Goal: Information Seeking & Learning: Learn about a topic

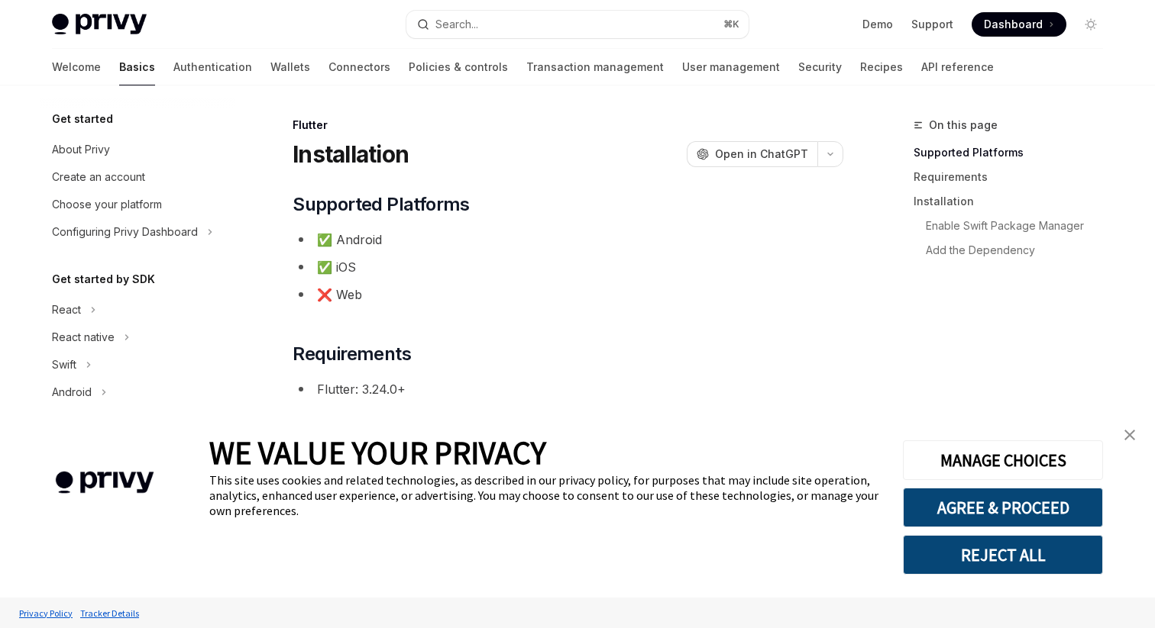
type textarea "*"
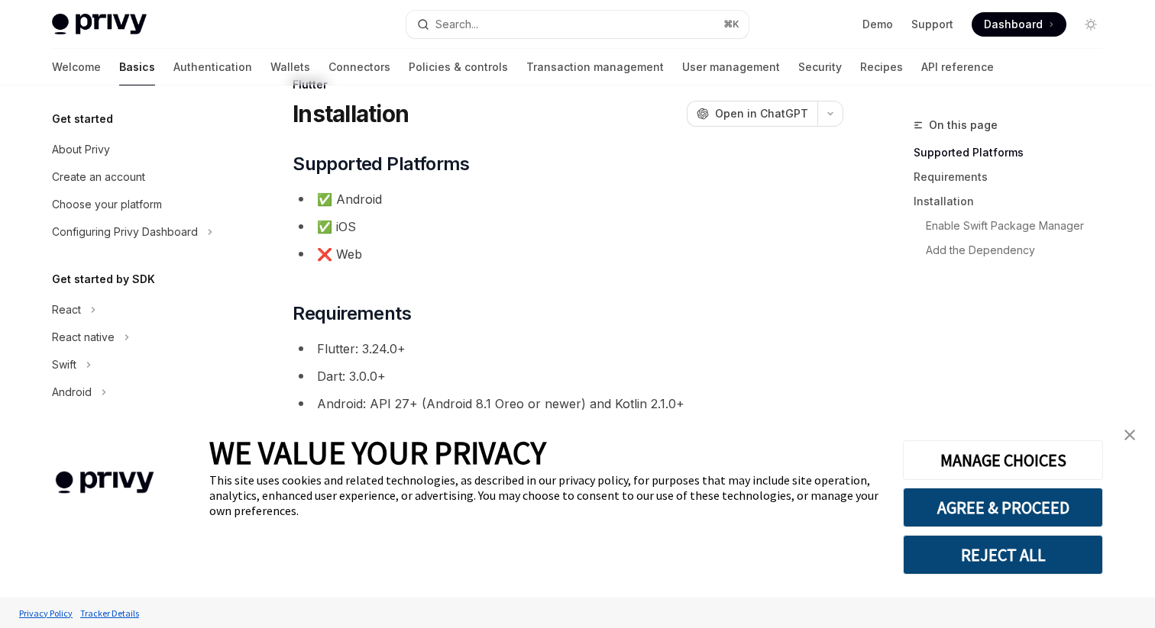
scroll to position [43, 0]
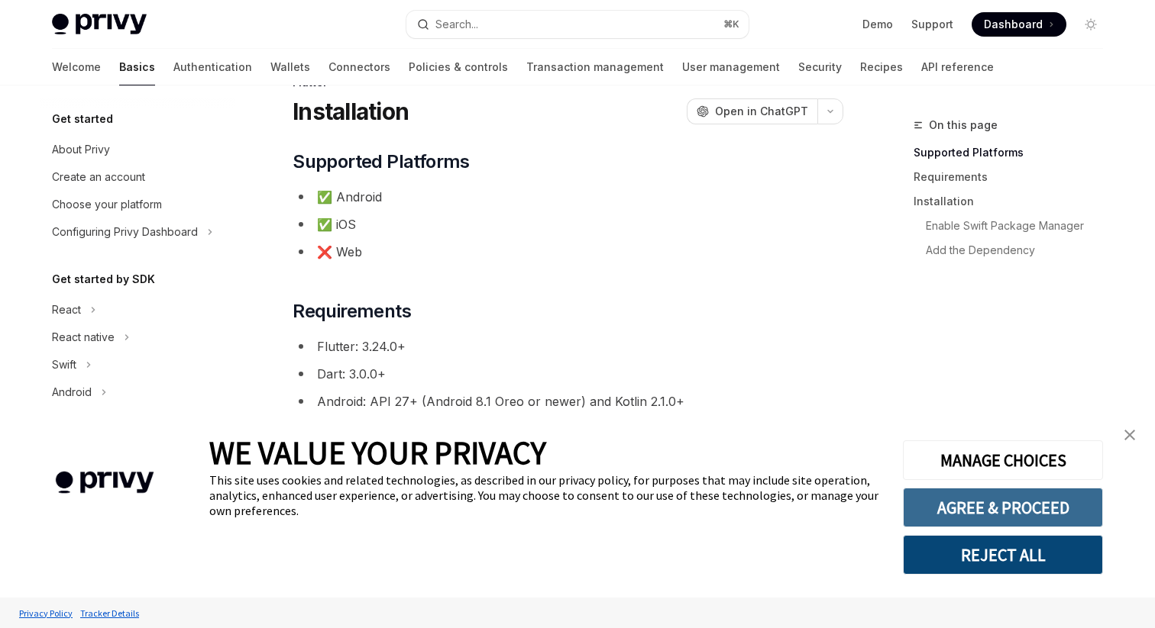
click at [976, 513] on button "AGREE & PROCEED" at bounding box center [1003, 508] width 200 height 40
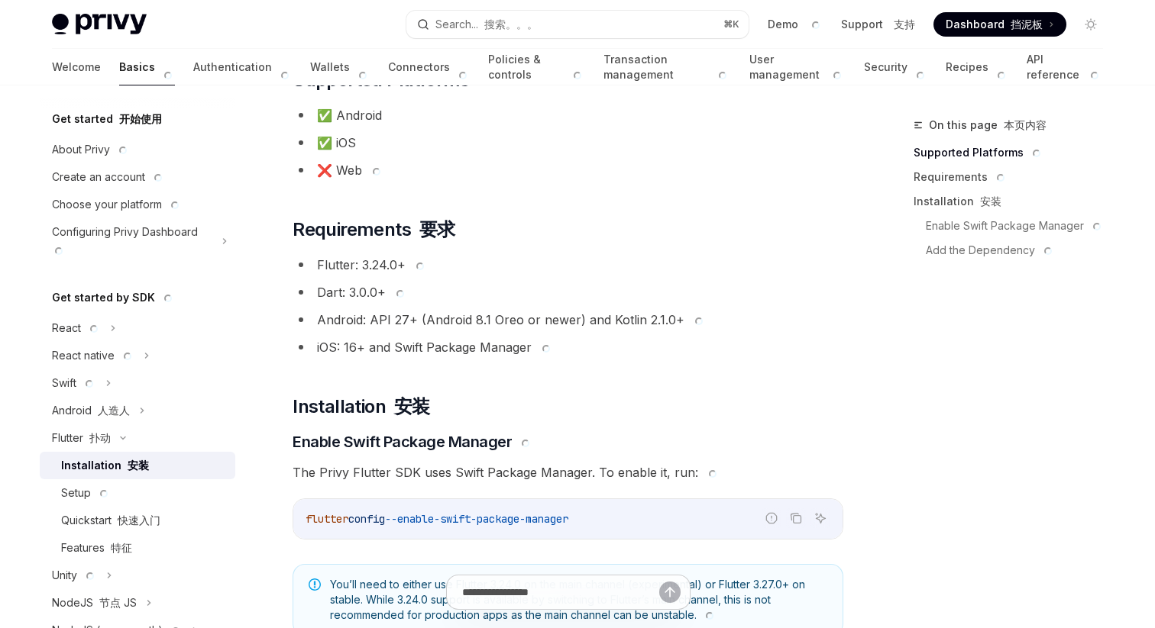
scroll to position [0, 0]
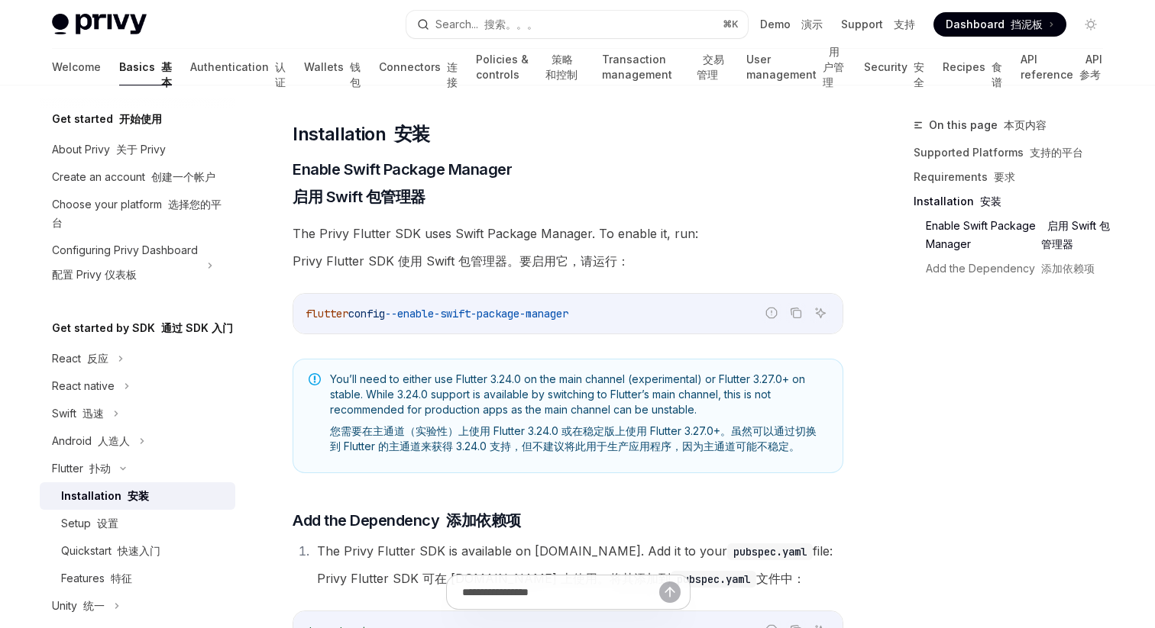
scroll to position [473, 0]
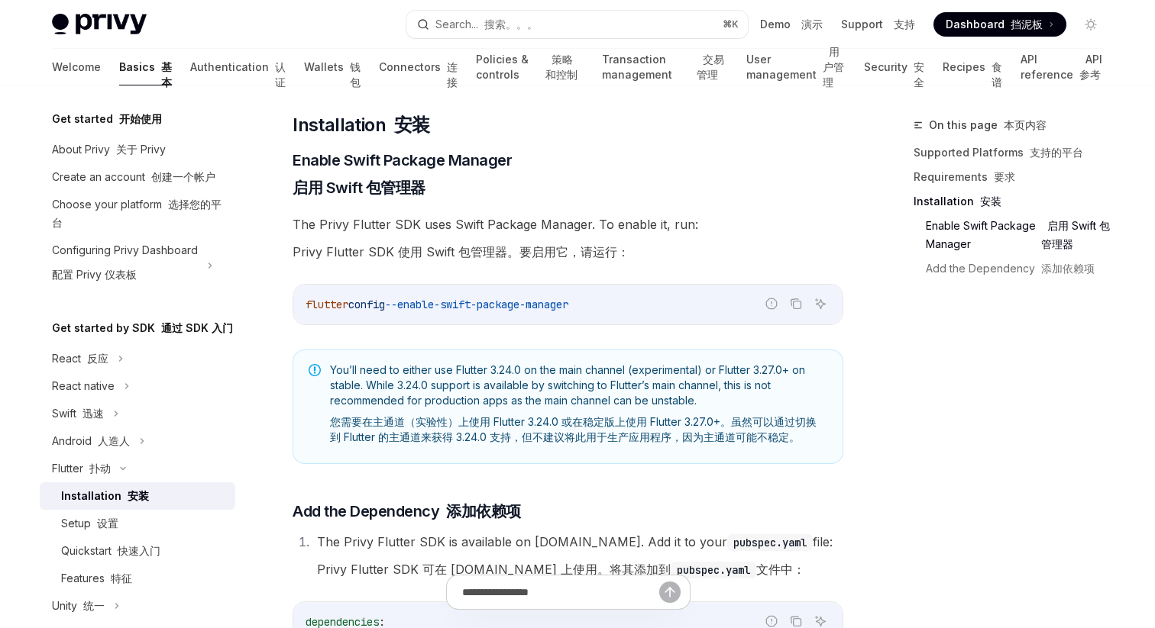
click at [496, 302] on span "--enable-swift-package-manager" at bounding box center [476, 305] width 183 height 14
click at [496, 298] on span "--enable-swift-package-manager" at bounding box center [476, 305] width 183 height 14
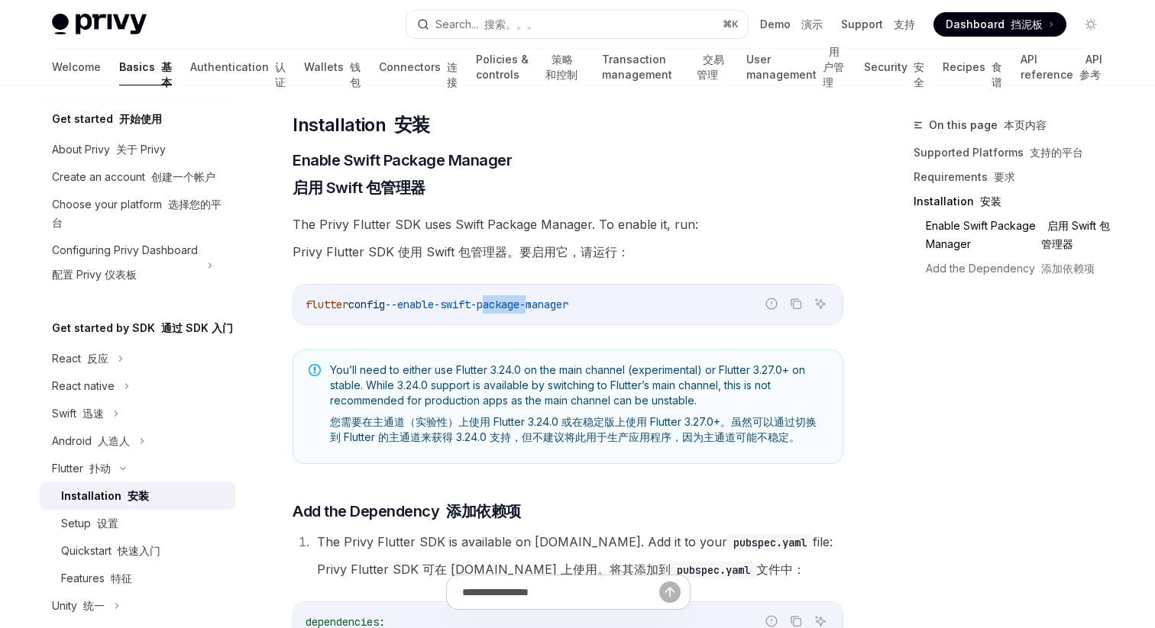
click at [496, 298] on span "--enable-swift-package-manager" at bounding box center [476, 305] width 183 height 14
click at [494, 298] on span "--enable-swift-package-manager" at bounding box center [476, 305] width 183 height 14
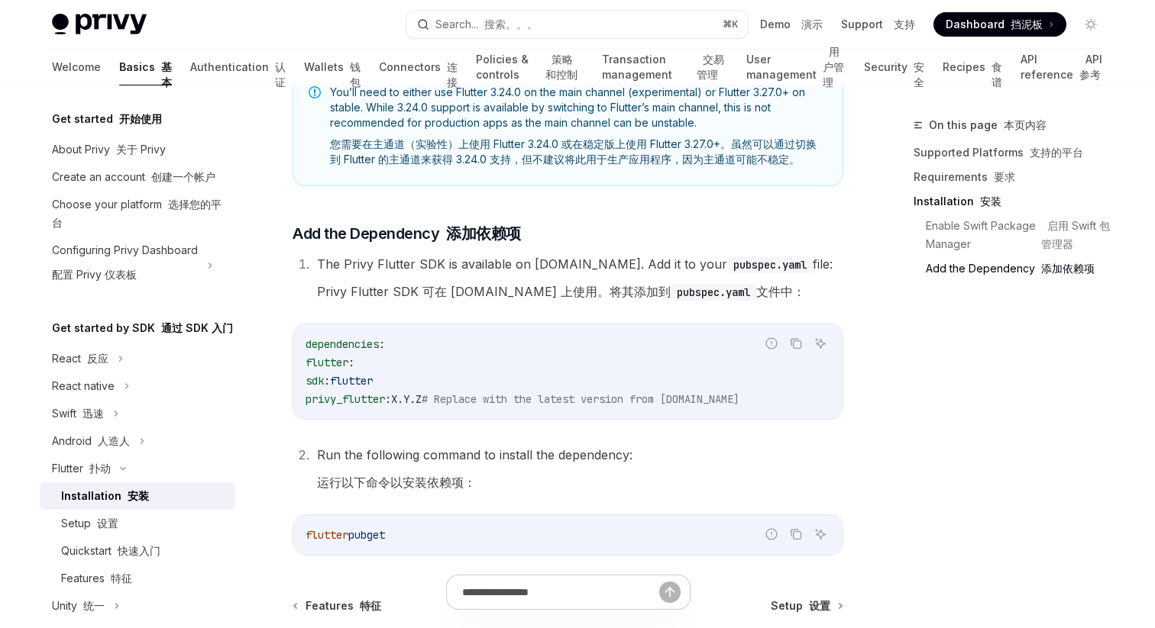
scroll to position [767, 0]
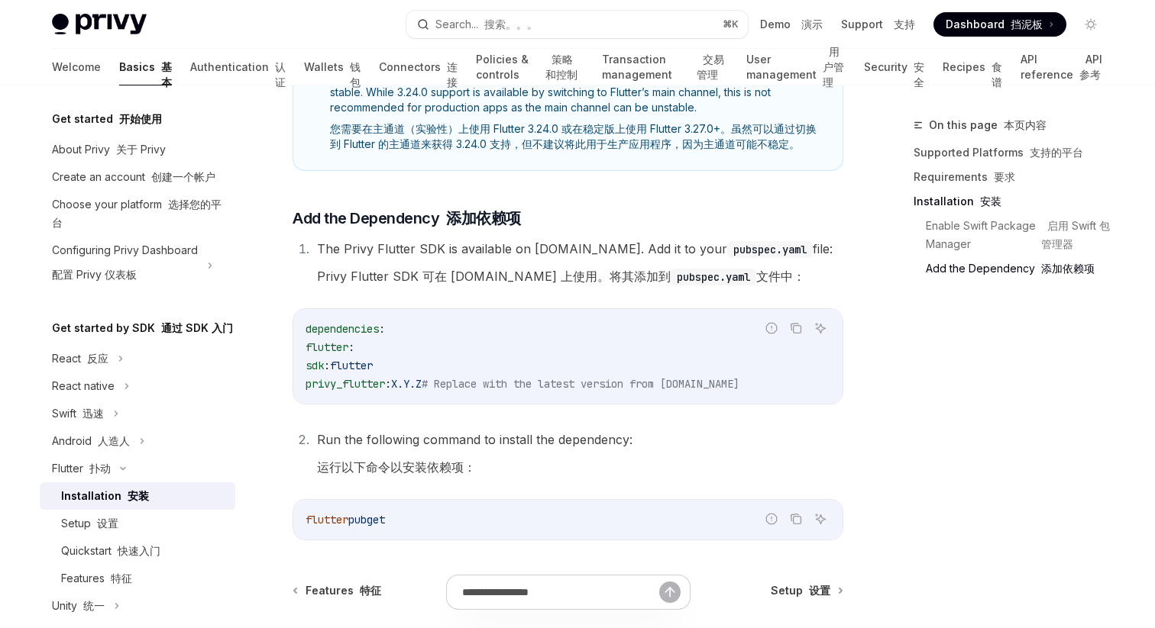
click at [683, 401] on div "dependencies : flutter : sdk : flutter privy_flutter : X.Y.Z # Replace with the…" at bounding box center [567, 356] width 549 height 95
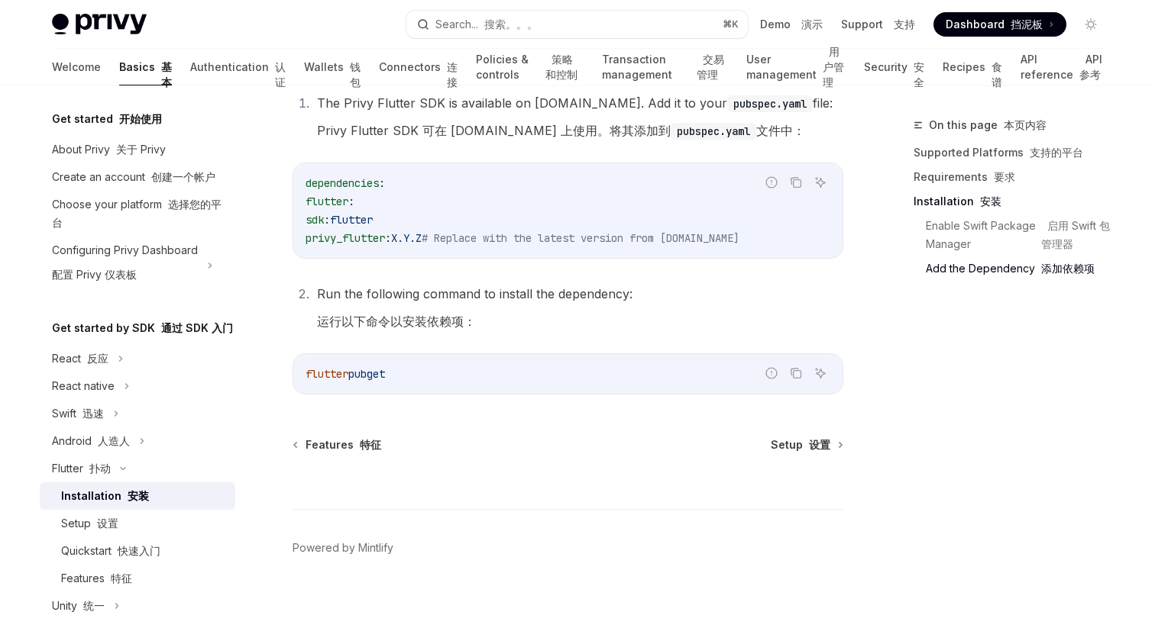
scroll to position [903, 0]
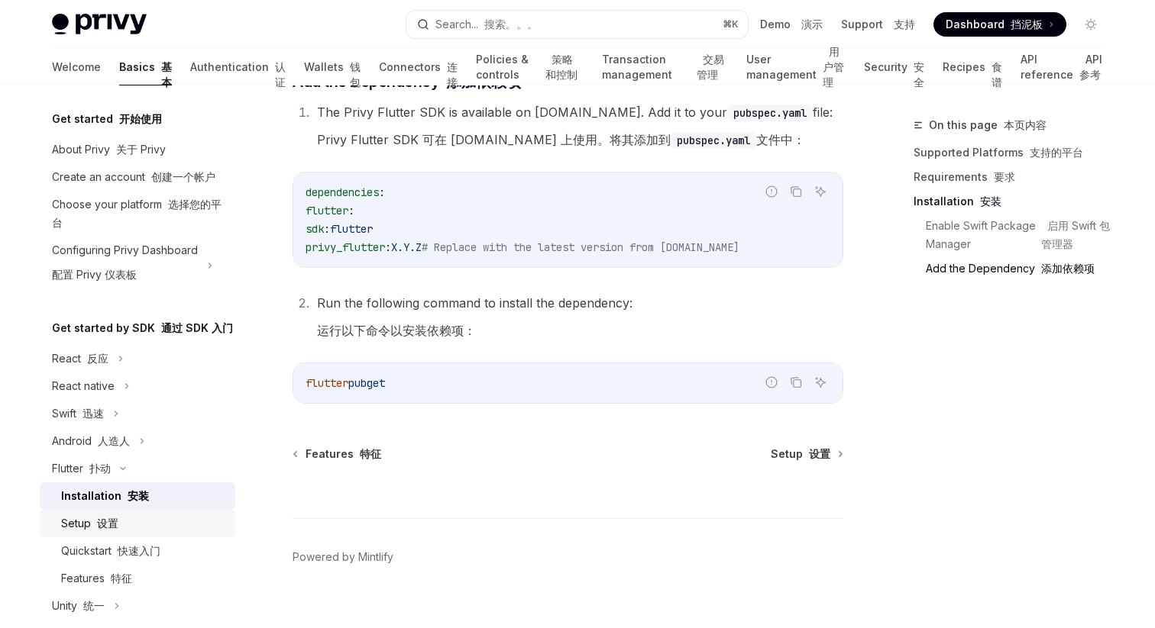
click at [89, 530] on div "Setup 设置" at bounding box center [89, 524] width 57 height 18
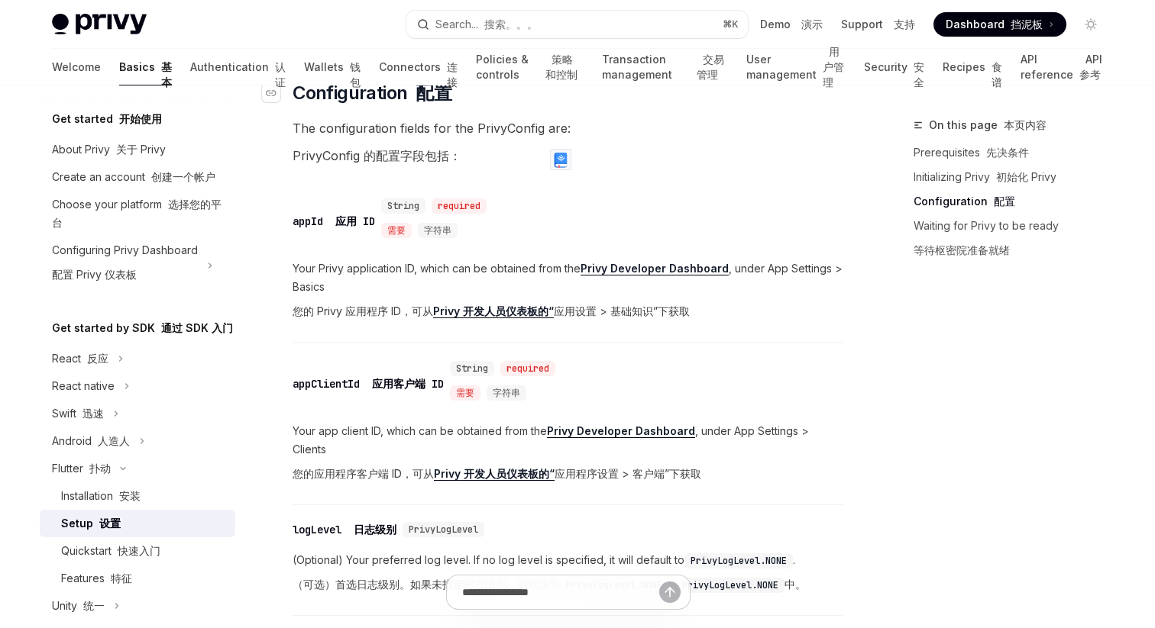
scroll to position [827, 0]
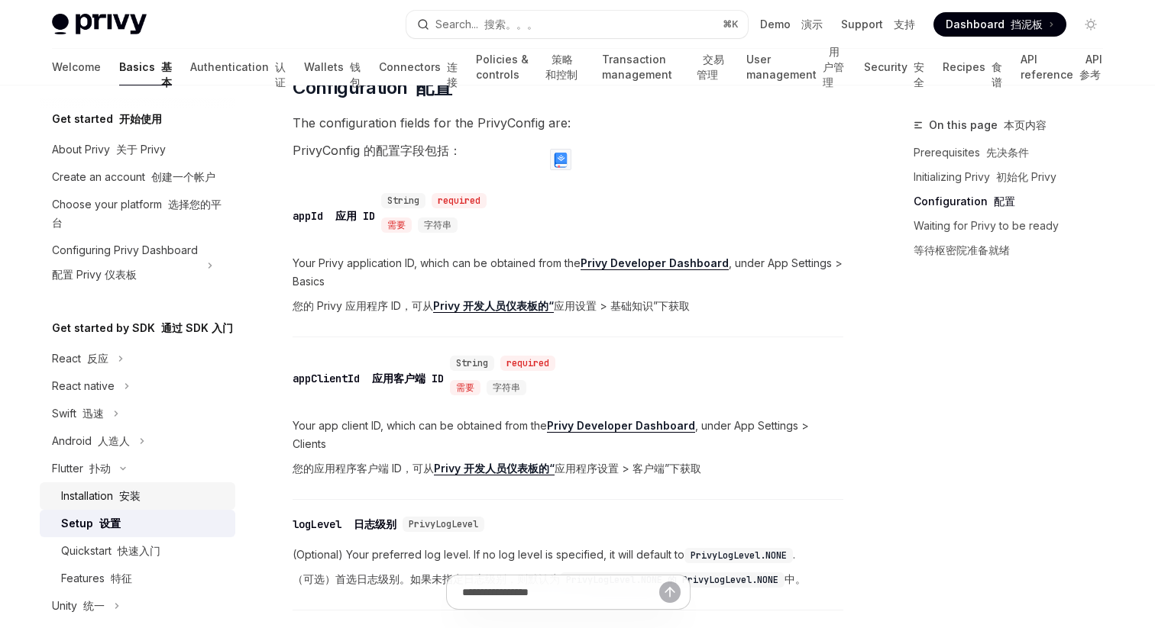
click at [112, 497] on div "Installation 安装" at bounding box center [100, 496] width 79 height 18
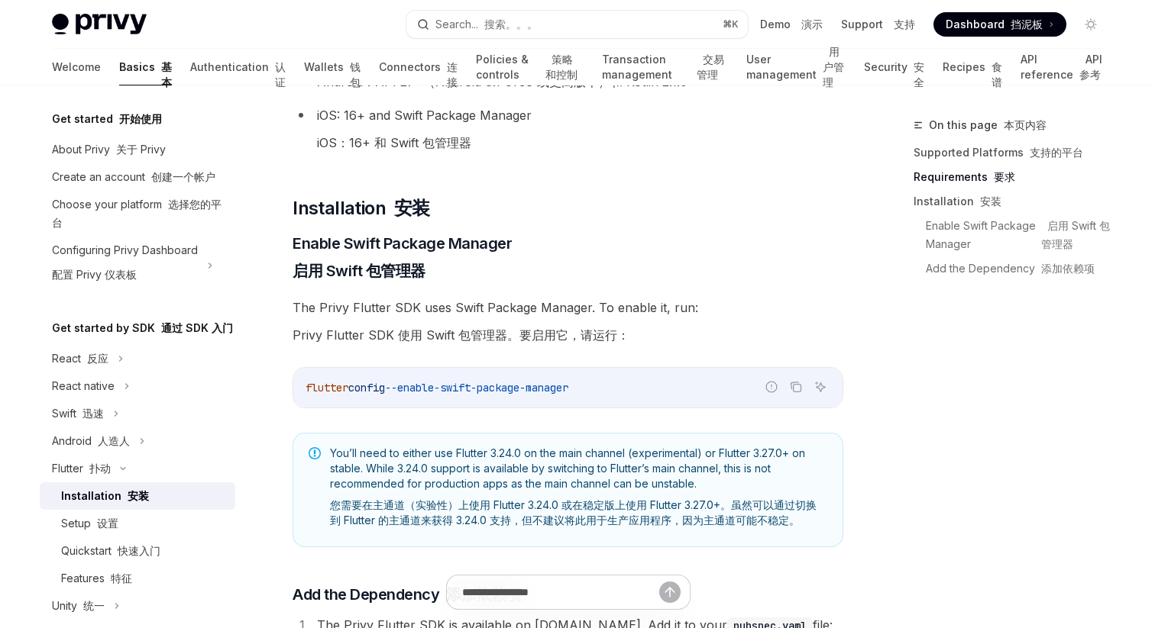
scroll to position [392, 0]
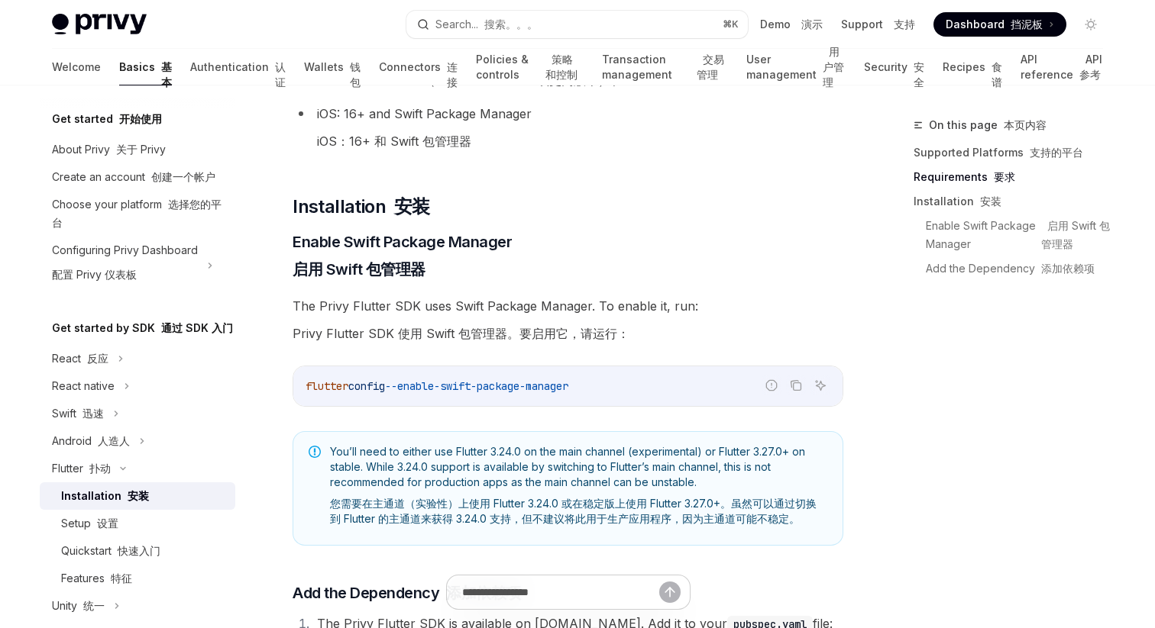
click at [479, 387] on span "--enable-swift-package-manager" at bounding box center [476, 387] width 183 height 14
copy div "flutter config --enable-swift-package-manager"
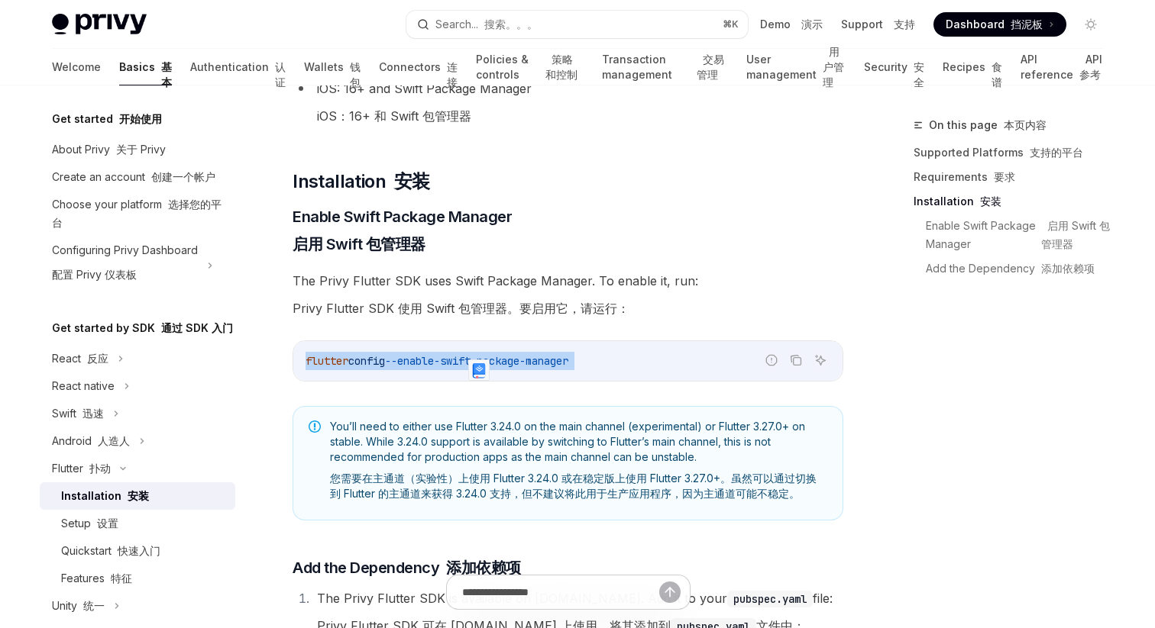
scroll to position [418, 0]
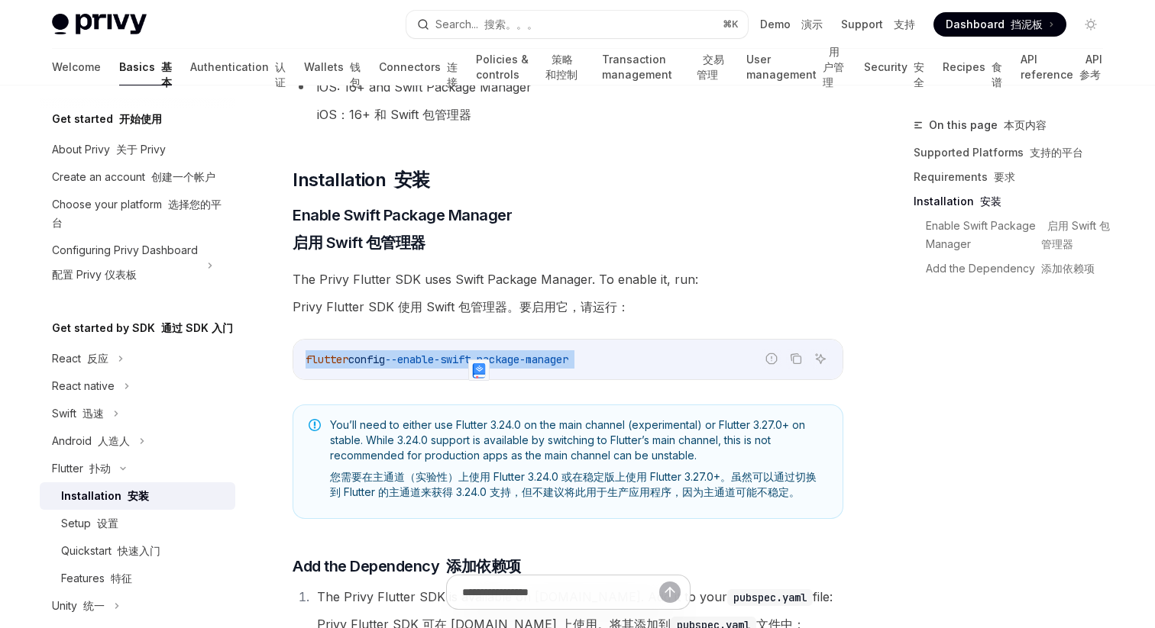
copy div "flutter config --enable-swift-package-manager"
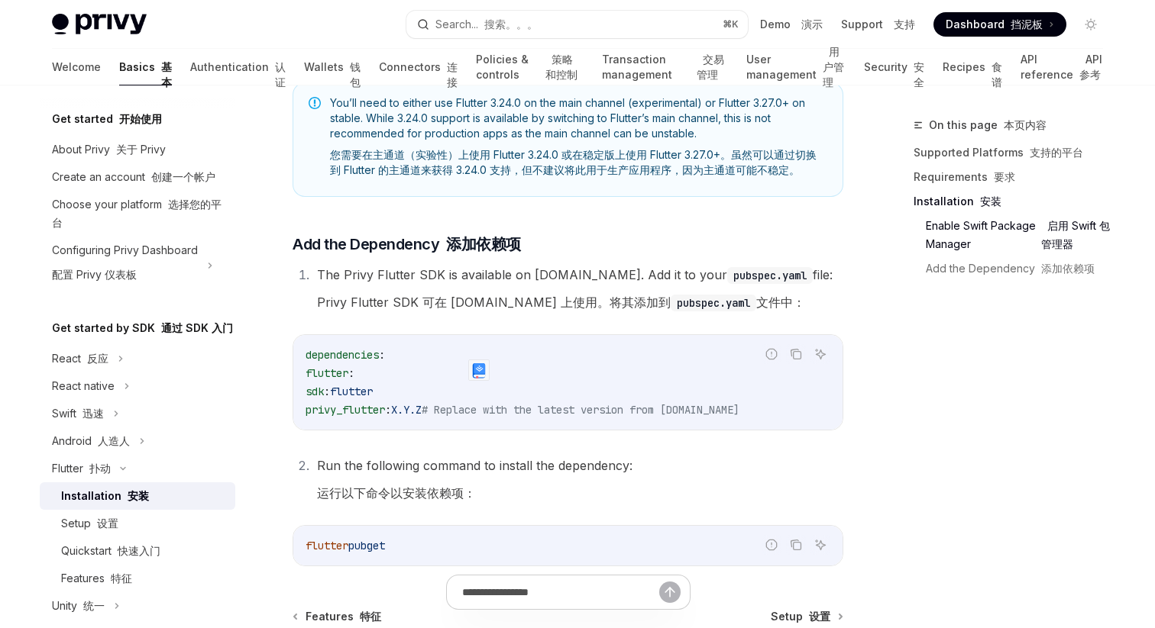
scroll to position [764, 0]
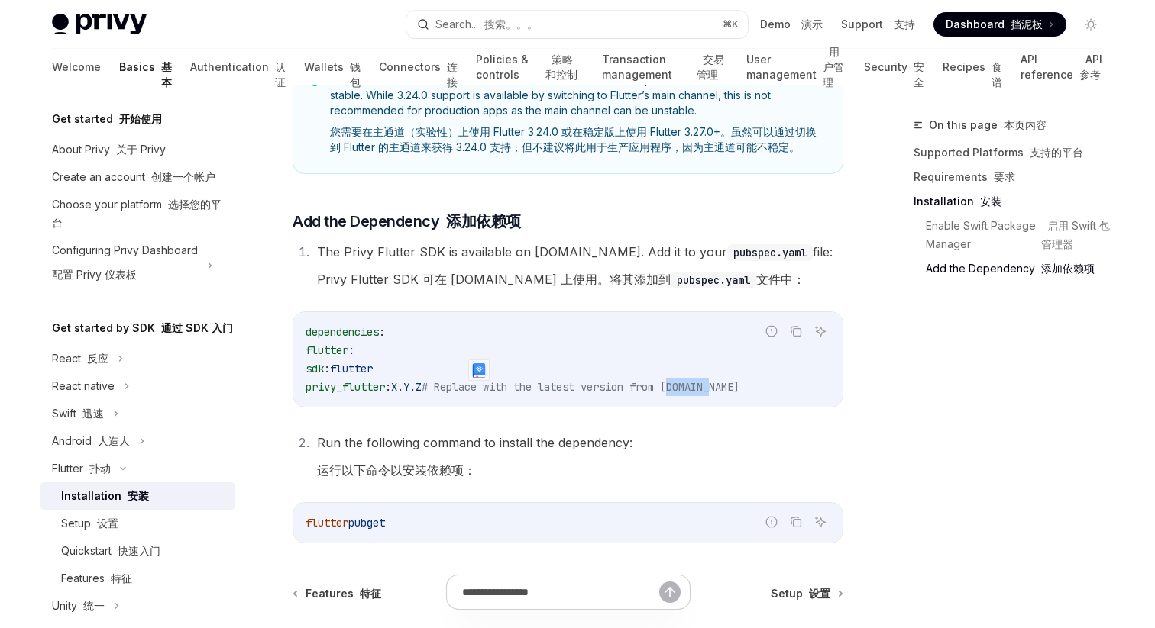
drag, startPoint x: 703, startPoint y: 389, endPoint x: 766, endPoint y: 389, distance: 63.4
click at [766, 389] on code "dependencies : flutter : sdk : flutter privy_flutter : X.Y.Z # Replace with the…" at bounding box center [567, 359] width 525 height 73
copy span "pub.dev"
click at [367, 388] on span "privy_flutter" at bounding box center [344, 387] width 79 height 14
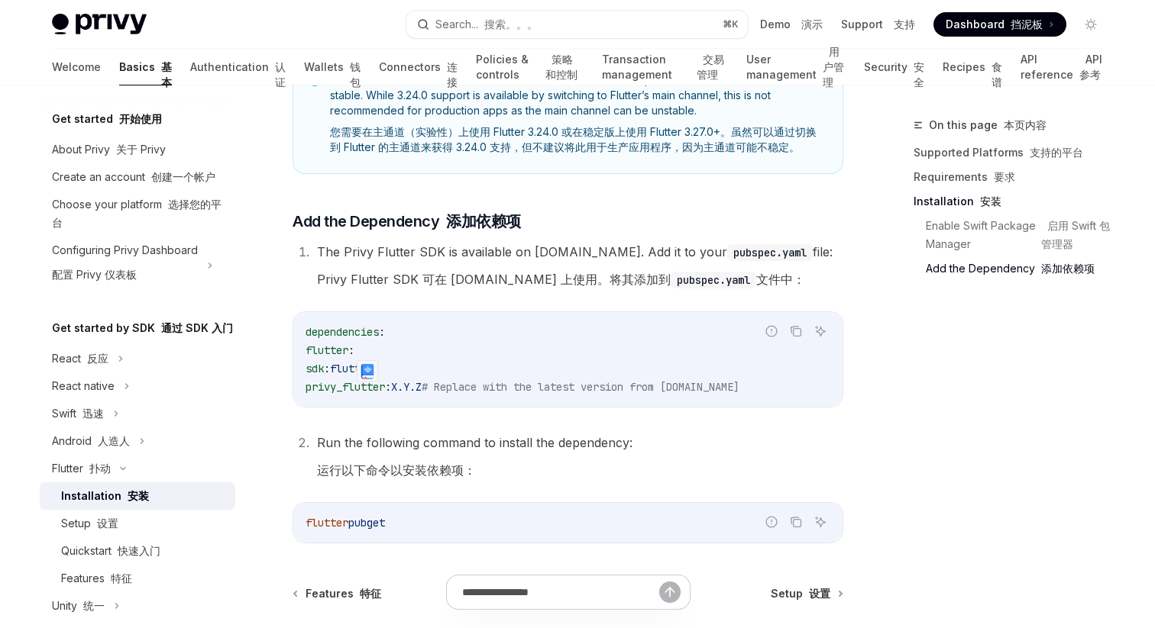
copy span "privy_flutter"
click at [93, 523] on font at bounding box center [94, 523] width 6 height 13
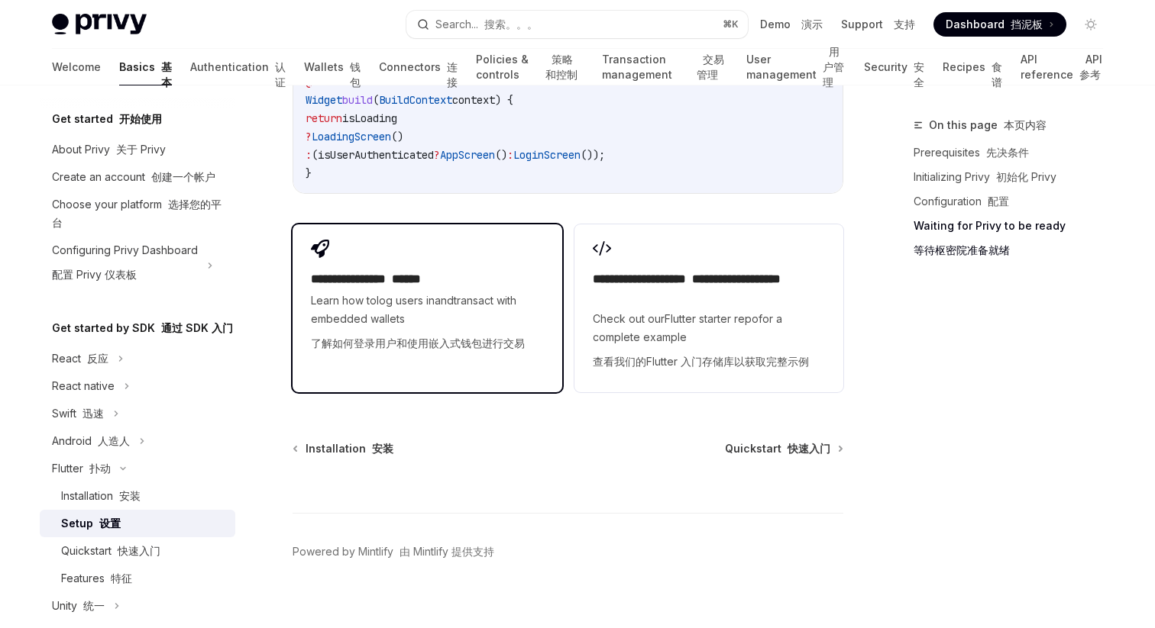
scroll to position [2352, 0]
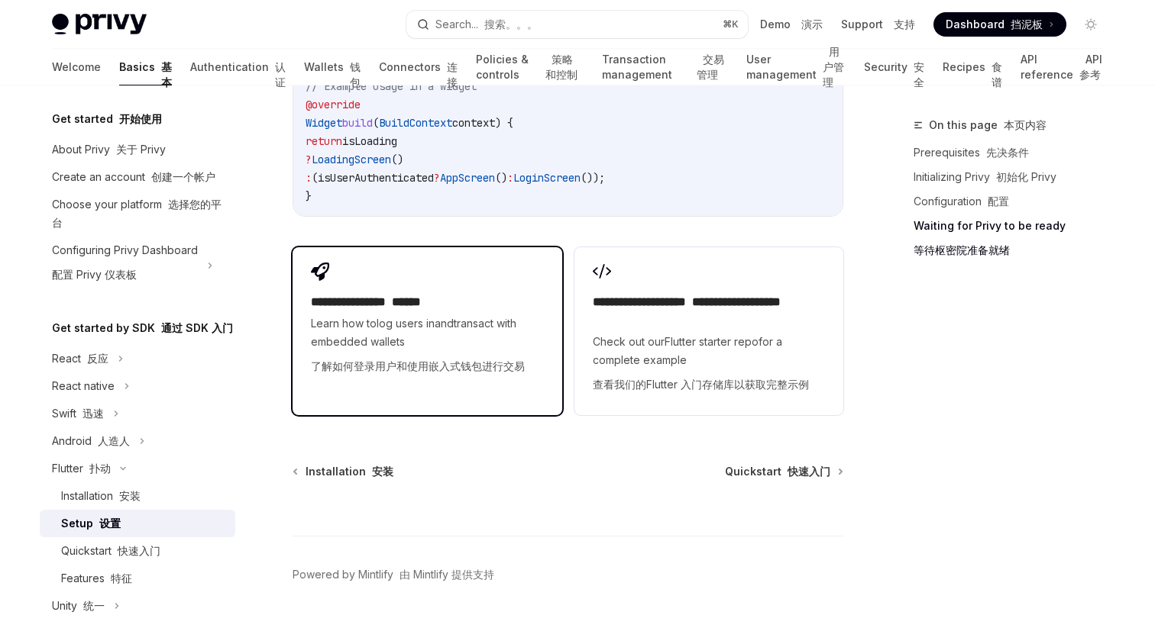
click at [444, 341] on span "Learn how to log users in and transact with embedded wallets 了解如何 登录用户 和 使用嵌入式钱…" at bounding box center [427, 348] width 232 height 67
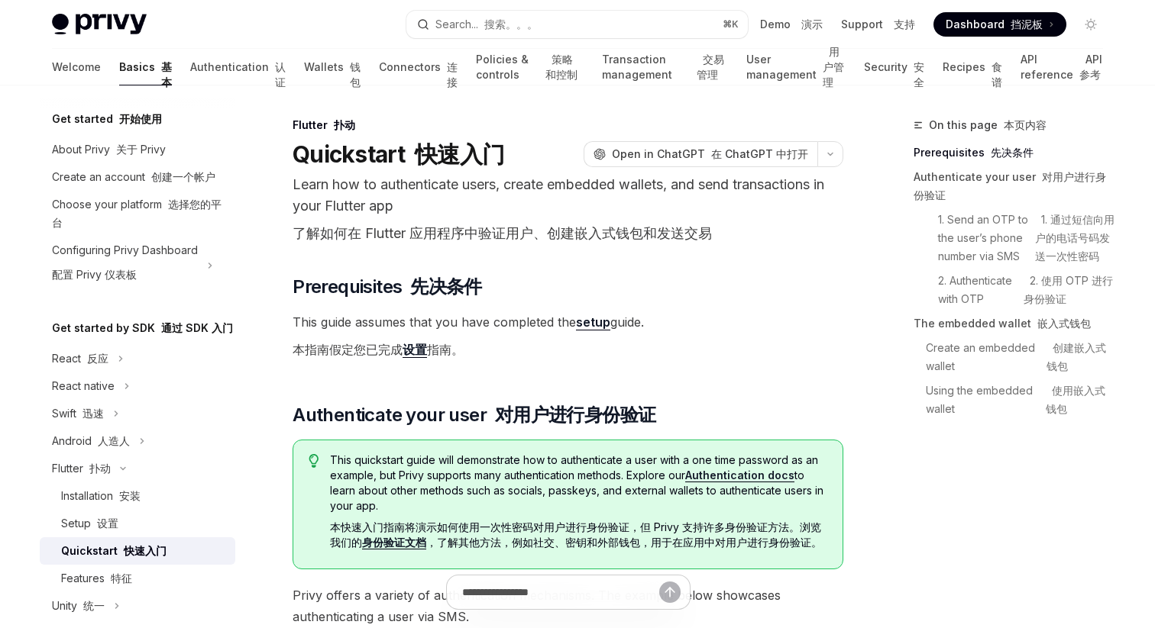
type textarea "*"
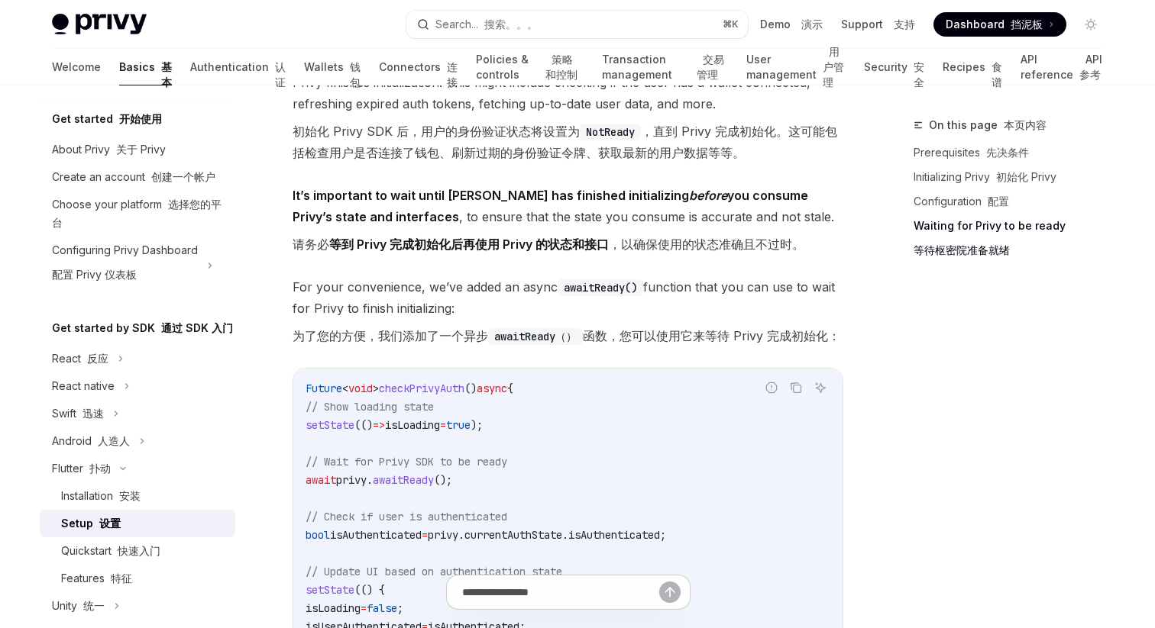
scroll to position [2395, 0]
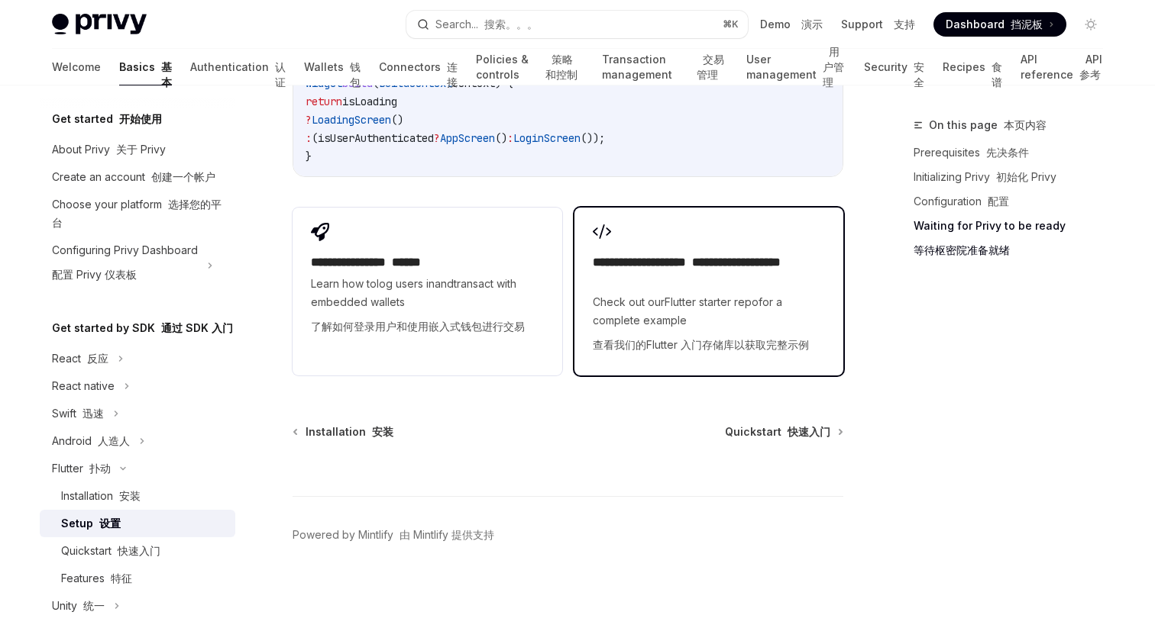
click at [692, 267] on font at bounding box center [689, 262] width 6 height 11
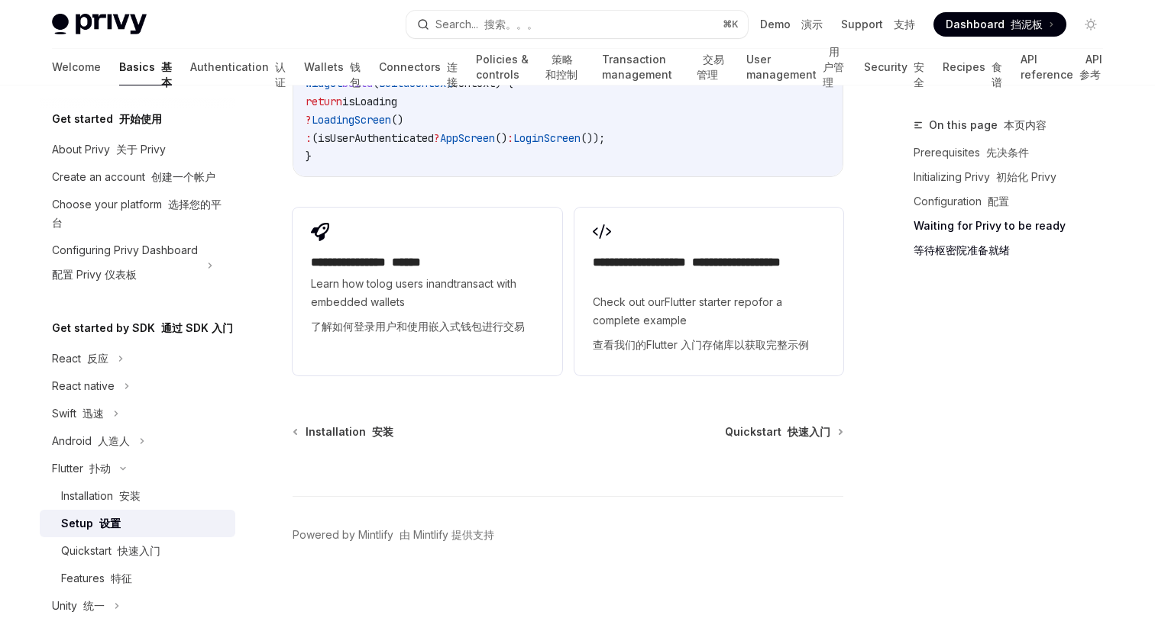
click at [964, 22] on span "Dashboard 挡泥板" at bounding box center [993, 24] width 97 height 15
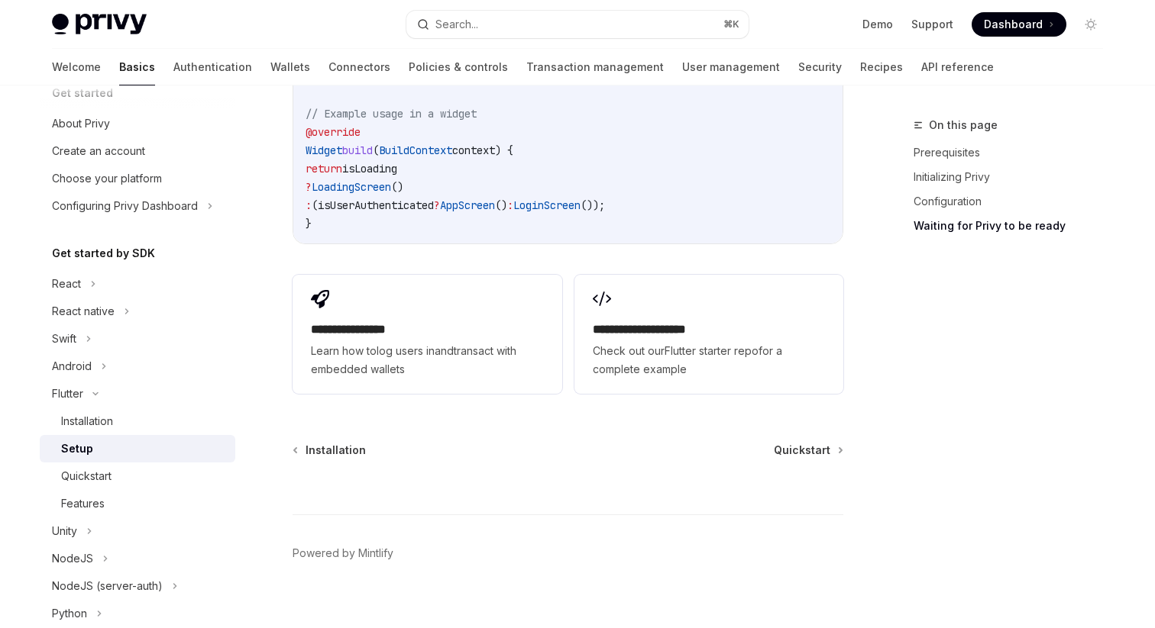
scroll to position [0, 0]
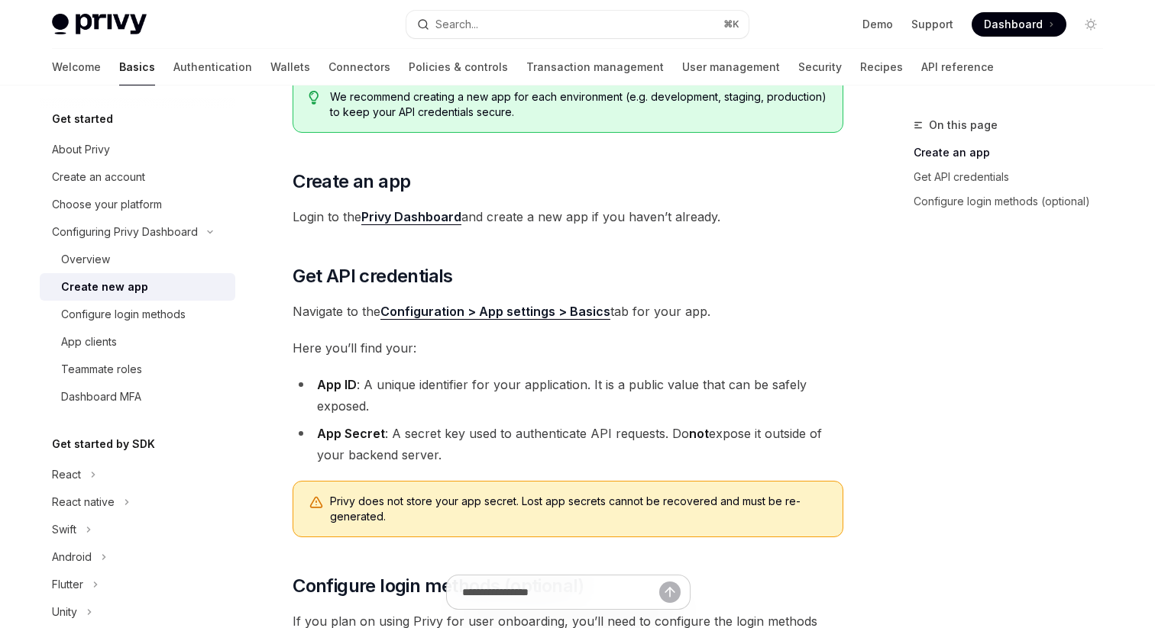
scroll to position [19, 0]
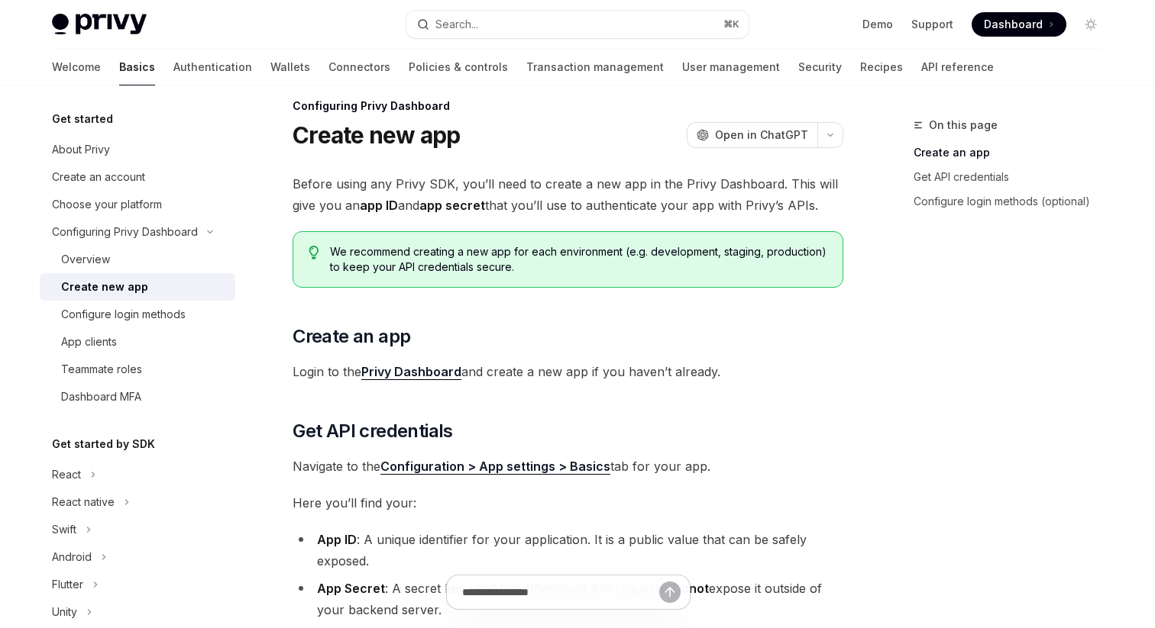
click at [423, 370] on link "Privy Dashboard" at bounding box center [411, 372] width 100 height 16
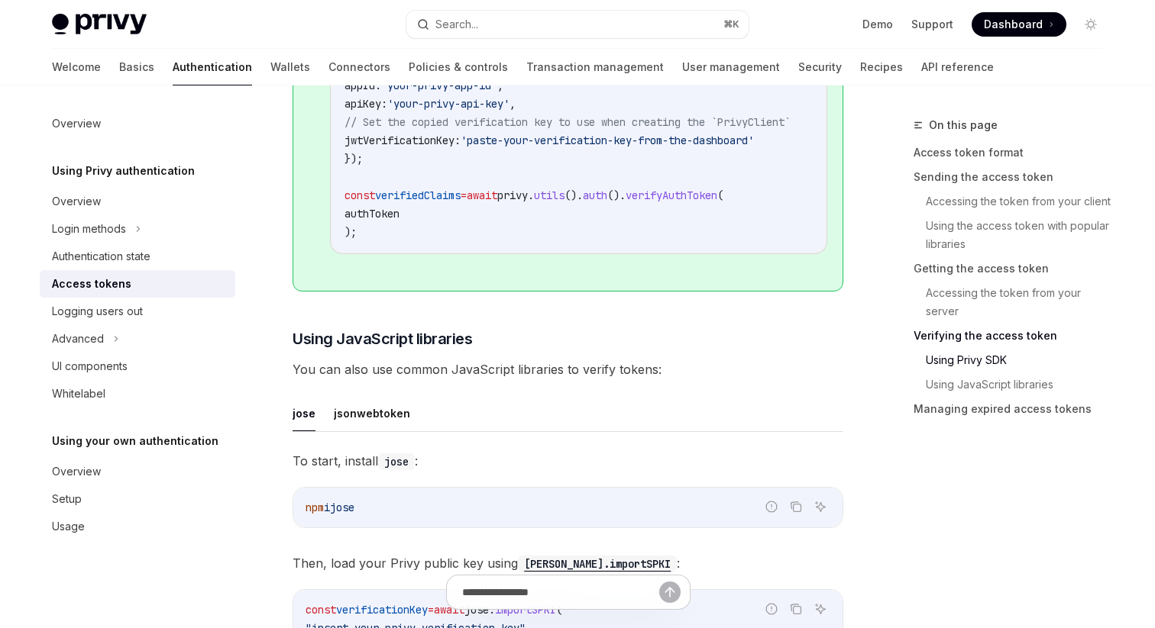
scroll to position [2825, 0]
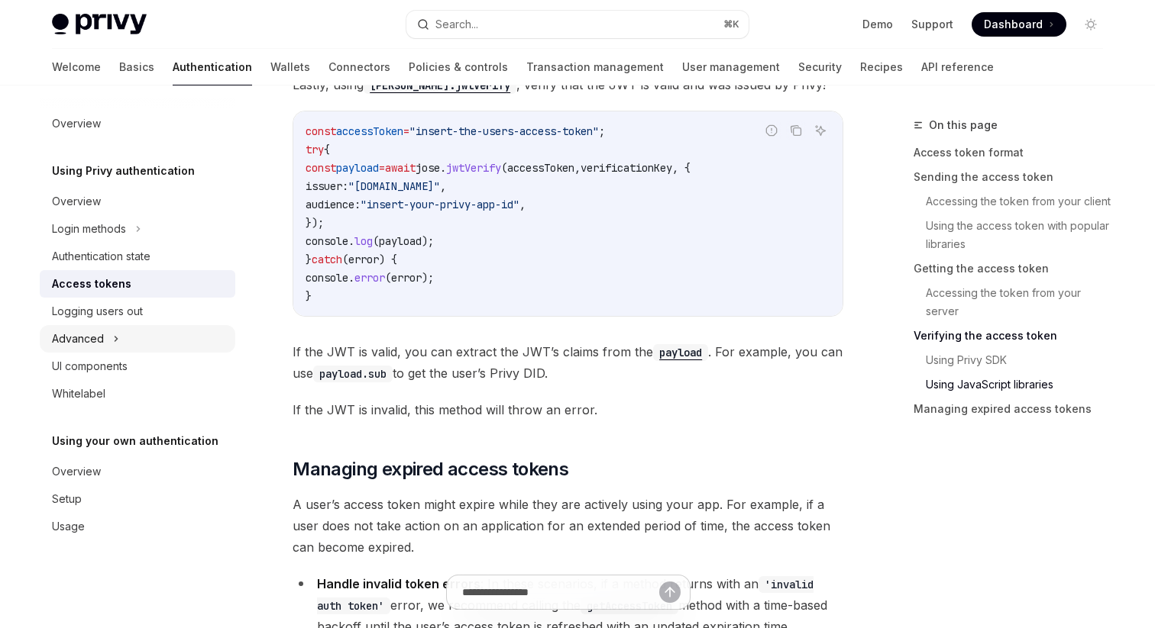
scroll to position [4206, 0]
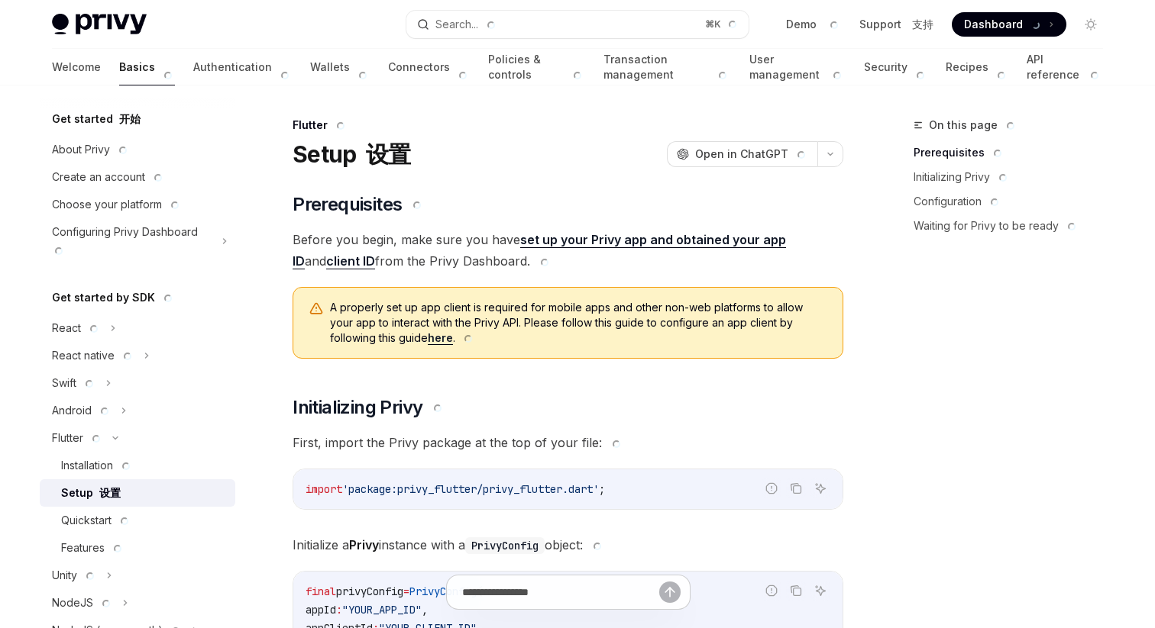
type textarea "*"
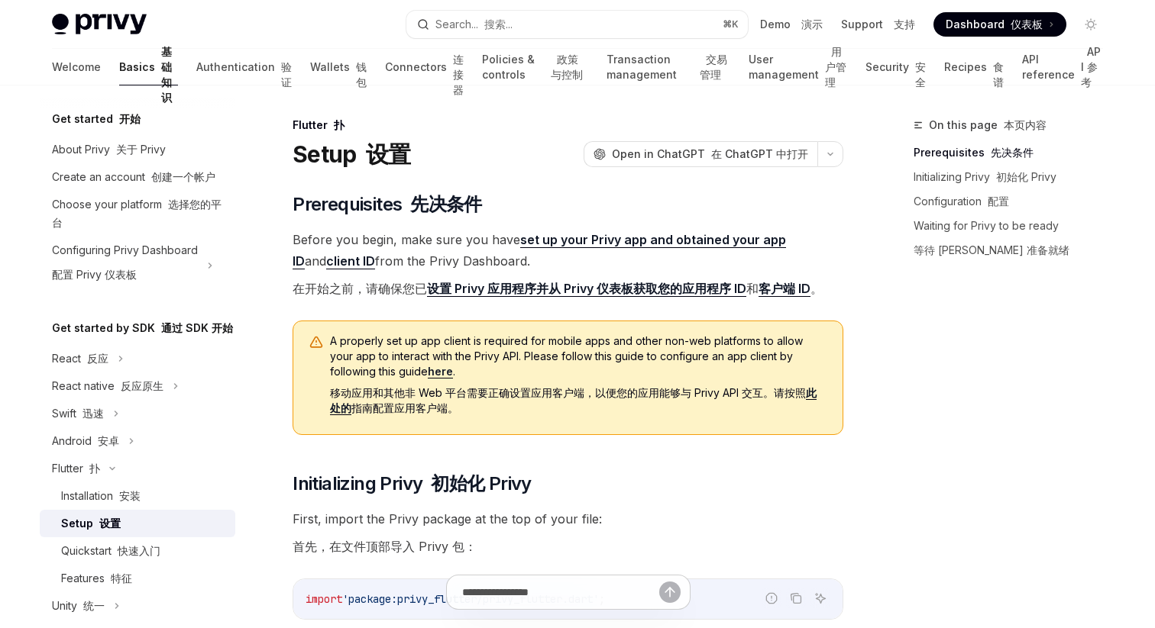
click at [545, 288] on link "设置 Privy 应用程序并从 Privy 仪表板获取您的应用程序 ID" at bounding box center [586, 289] width 319 height 16
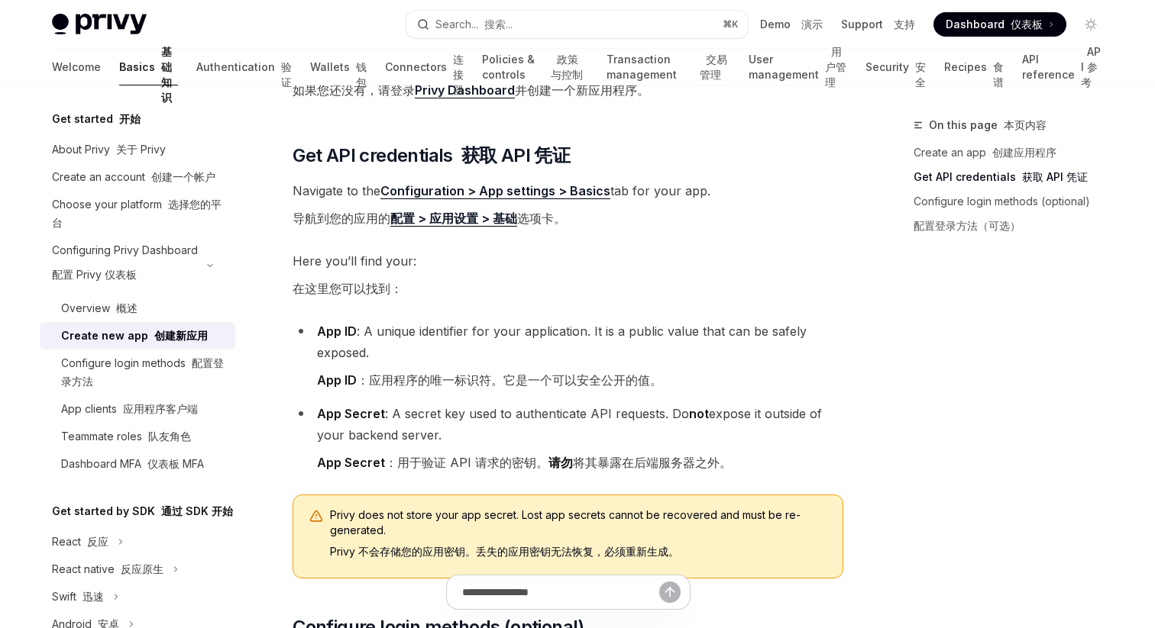
scroll to position [424, 0]
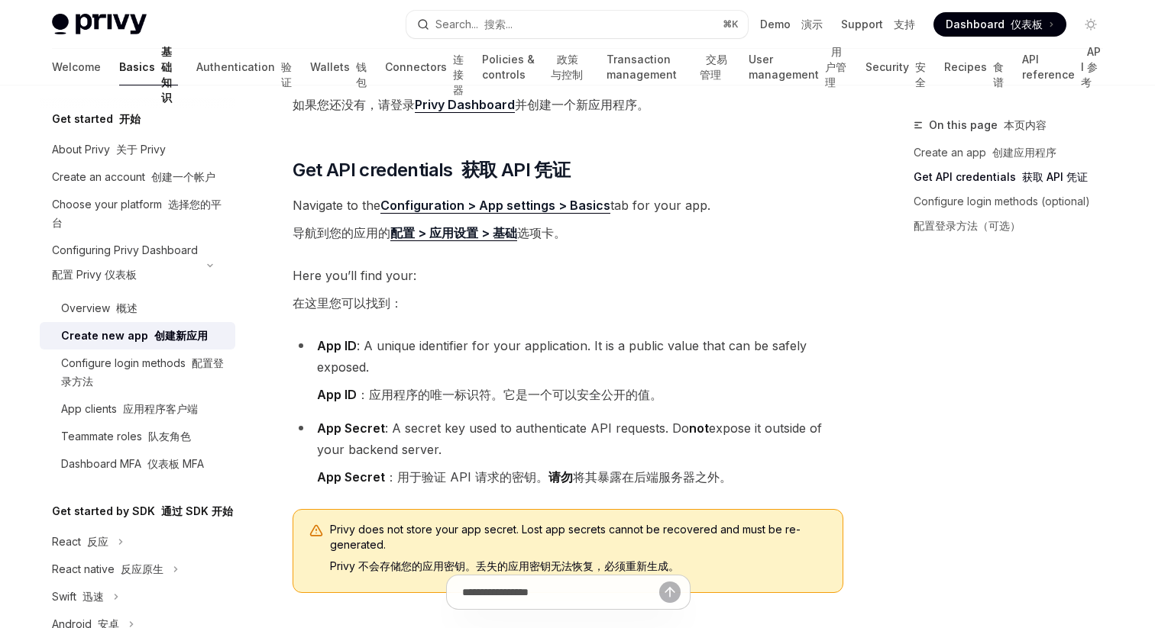
click at [580, 198] on link "Configuration > App settings > Basics" at bounding box center [495, 206] width 230 height 16
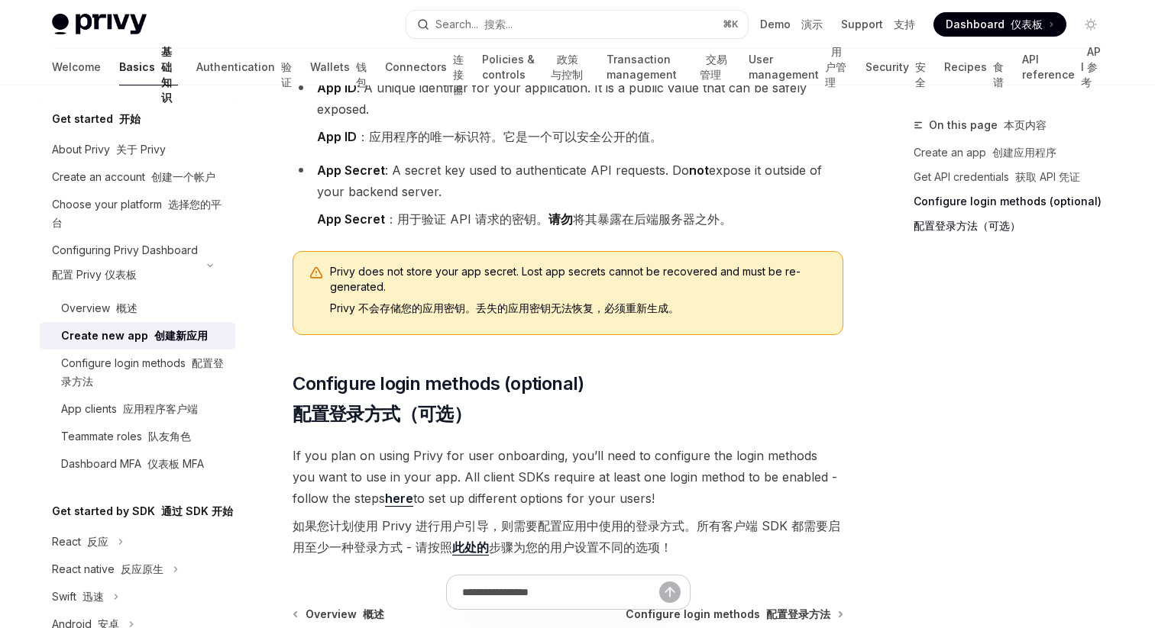
scroll to position [696, 0]
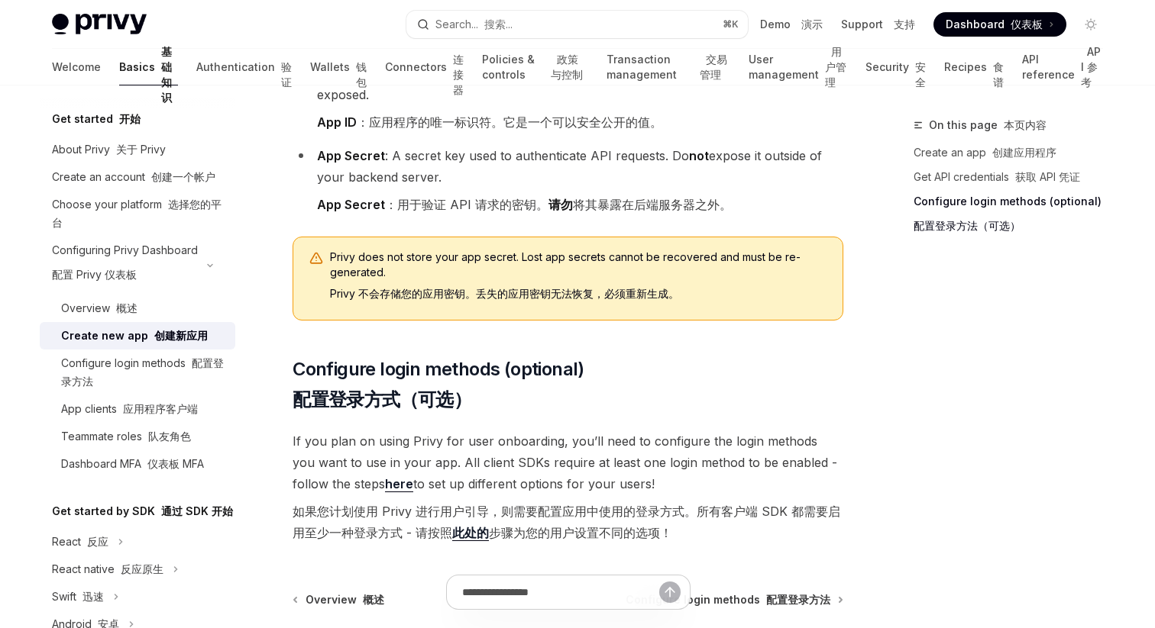
click at [467, 525] on link "此处的" at bounding box center [470, 533] width 37 height 16
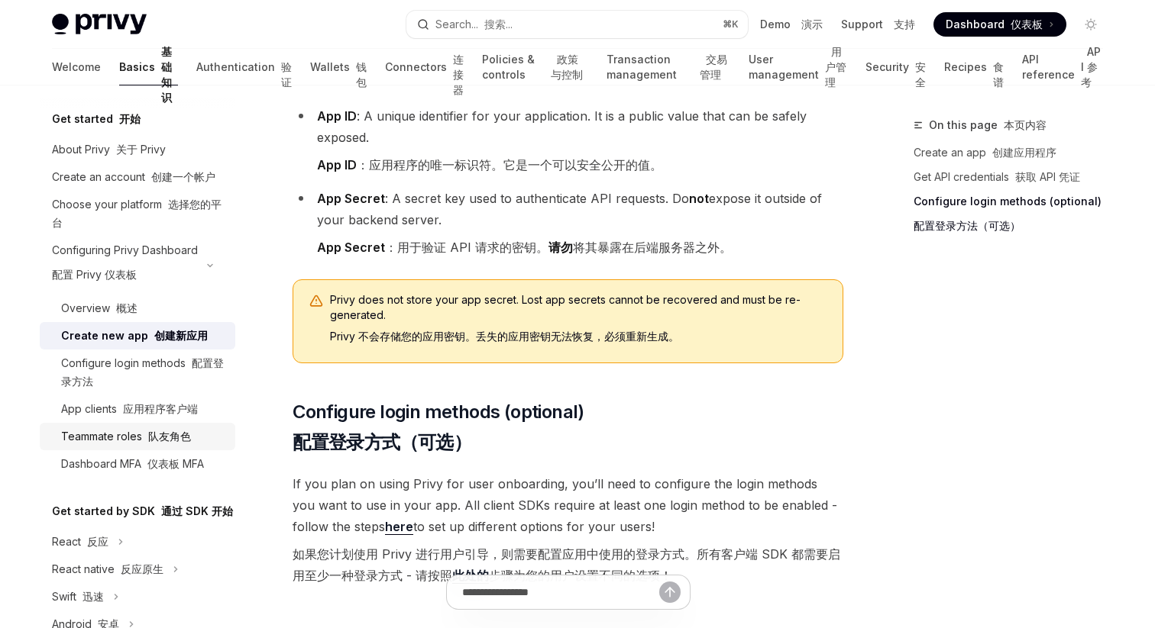
scroll to position [651, 0]
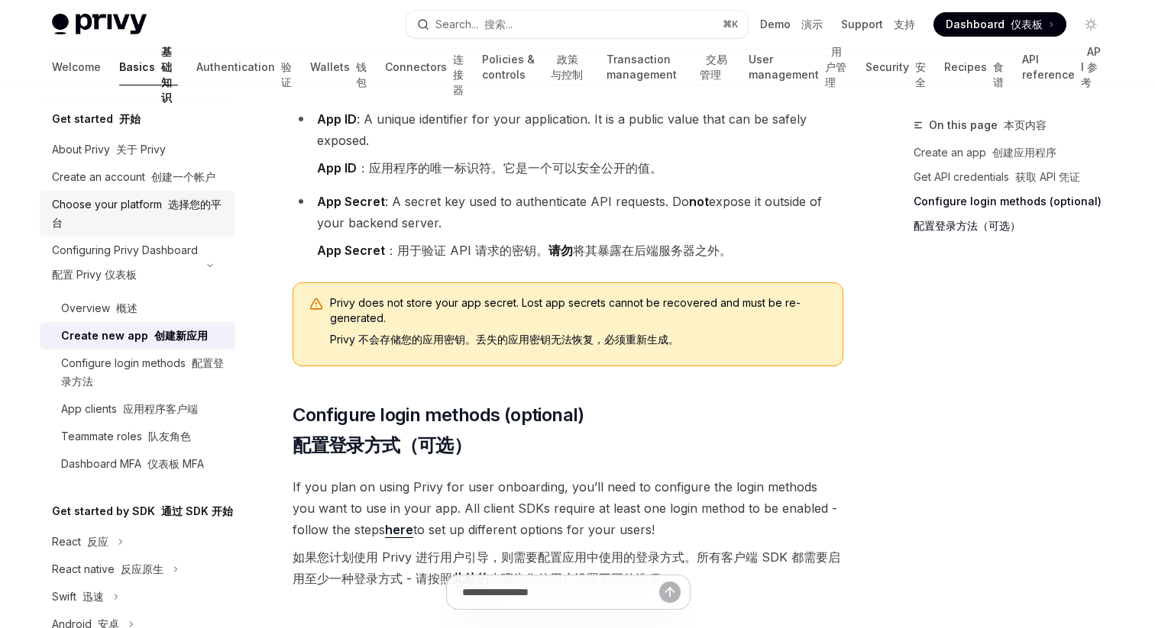
click at [123, 212] on div "Choose your platform 选择您的平台" at bounding box center [139, 213] width 174 height 37
type textarea "*"
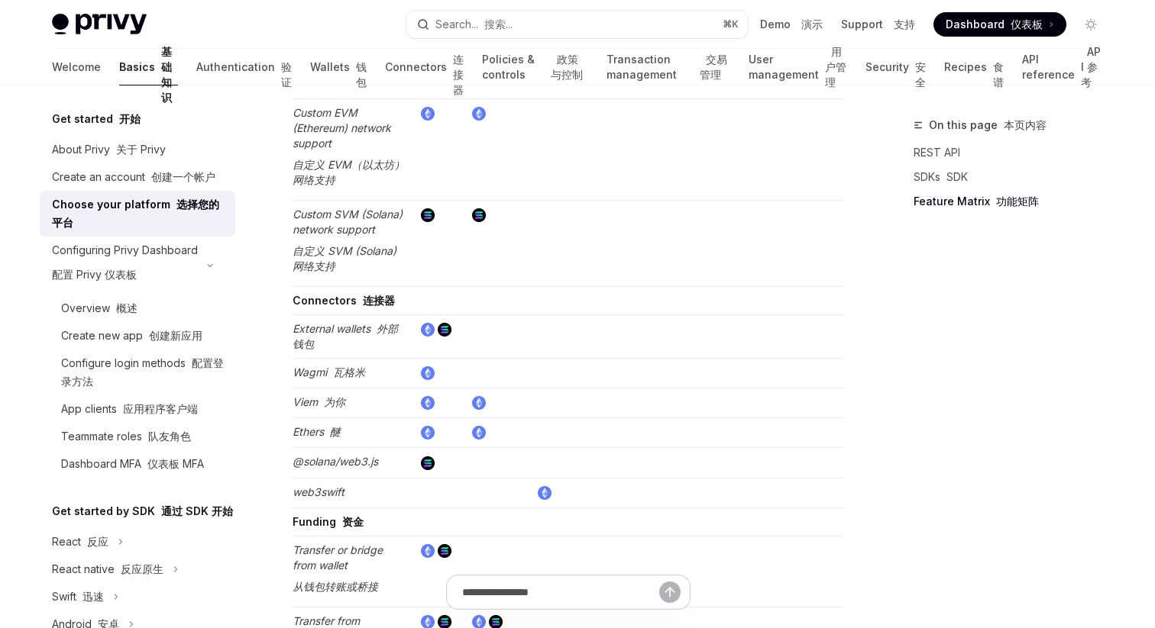
scroll to position [4391, 0]
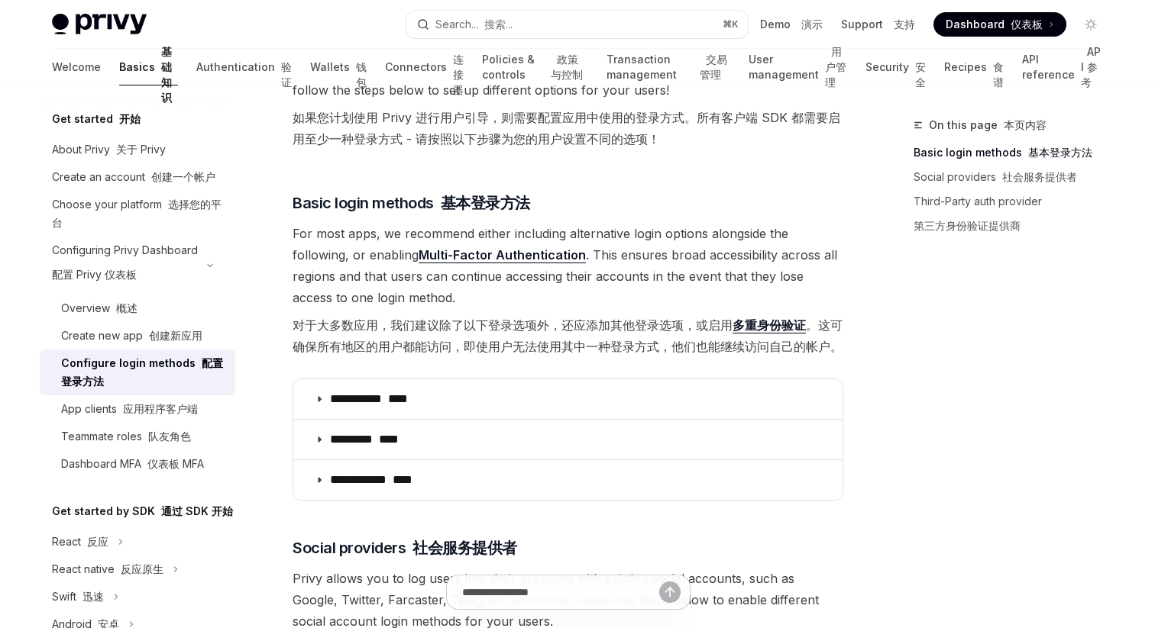
scroll to position [232, 0]
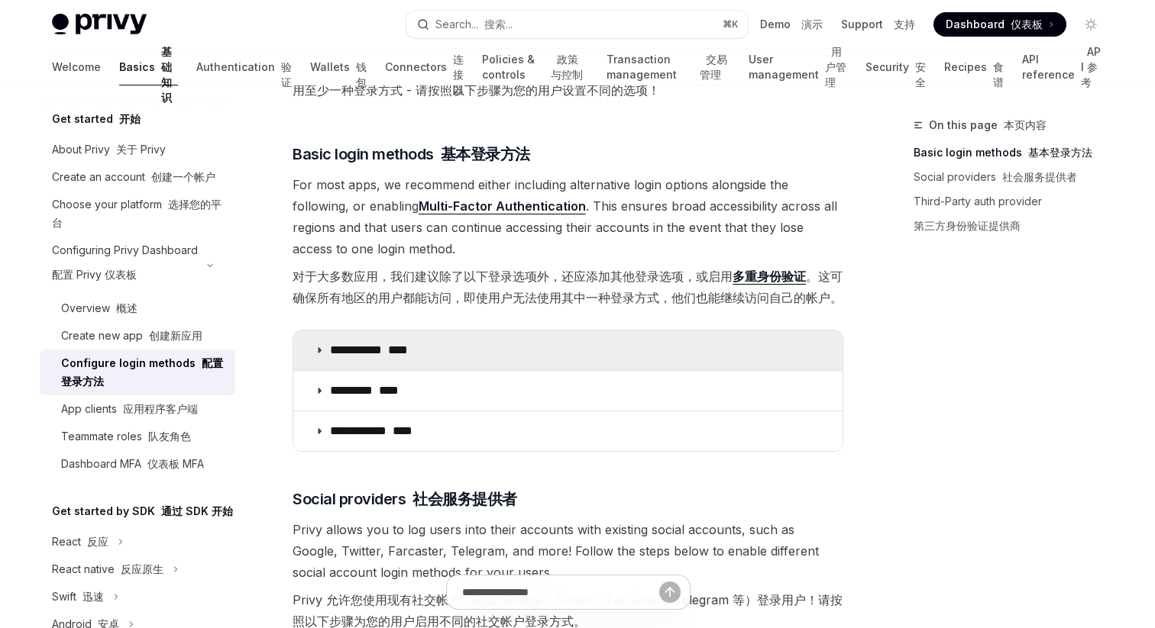
click at [499, 370] on summary "**********" at bounding box center [567, 351] width 549 height 40
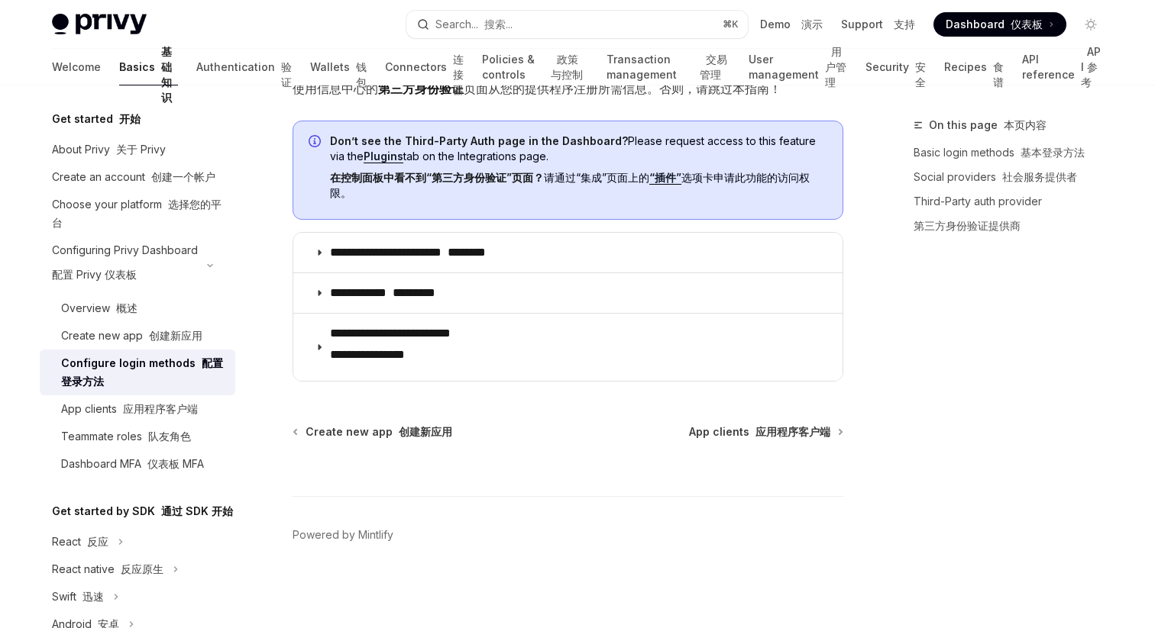
scroll to position [2019, 0]
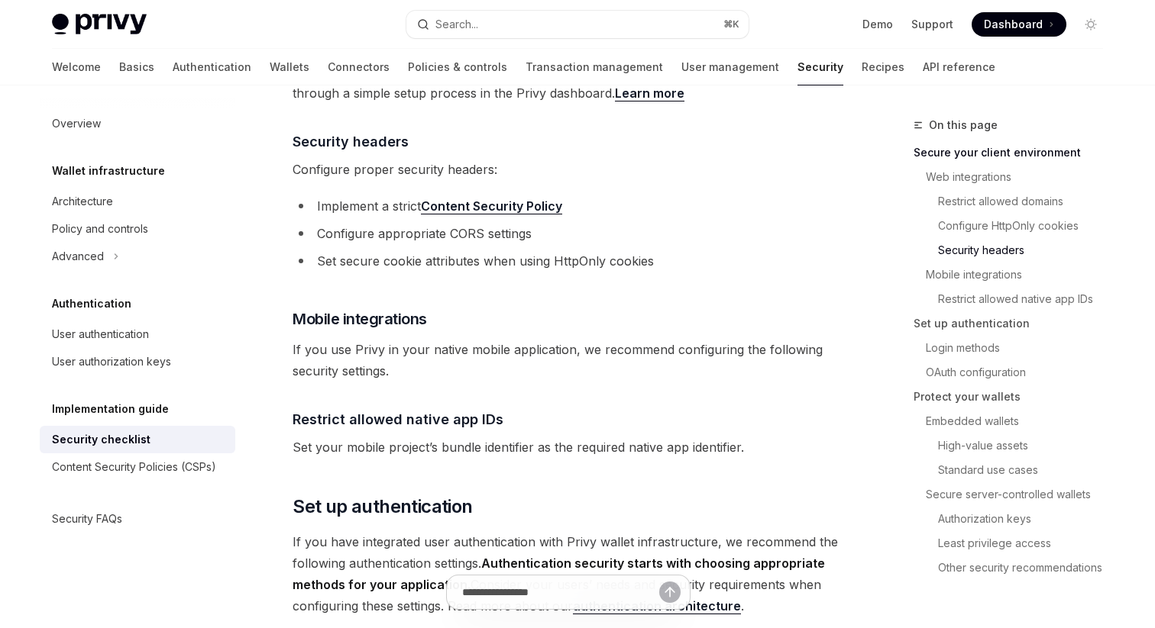
scroll to position [841, 0]
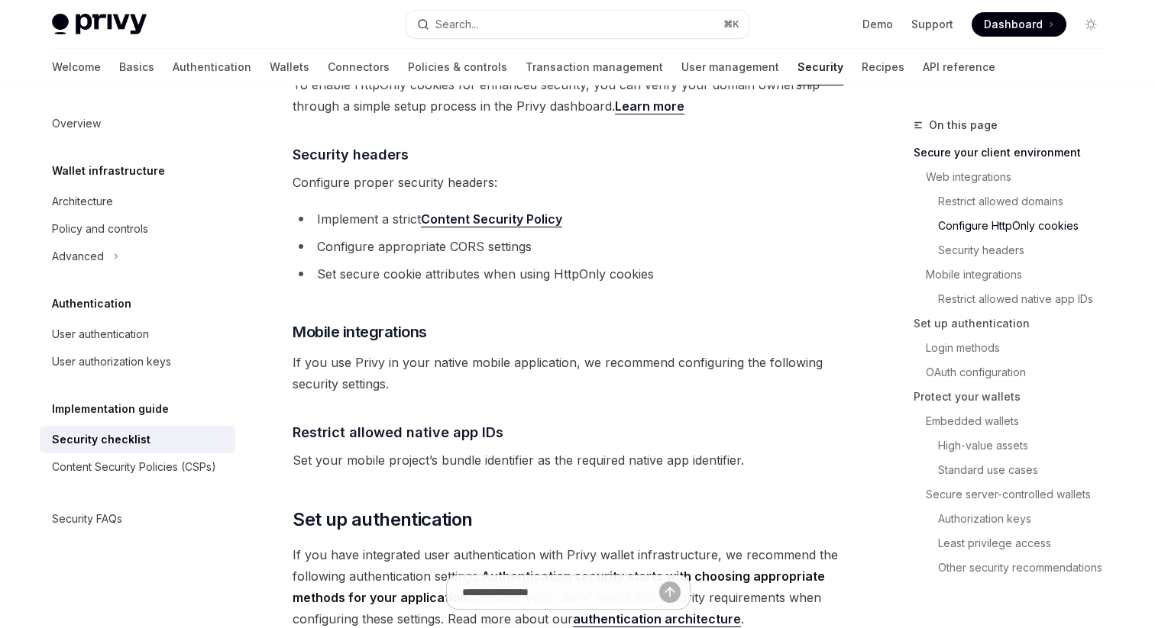
click at [415, 450] on span "Set your mobile project’s bundle identifier as the required native app identifi…" at bounding box center [567, 460] width 551 height 21
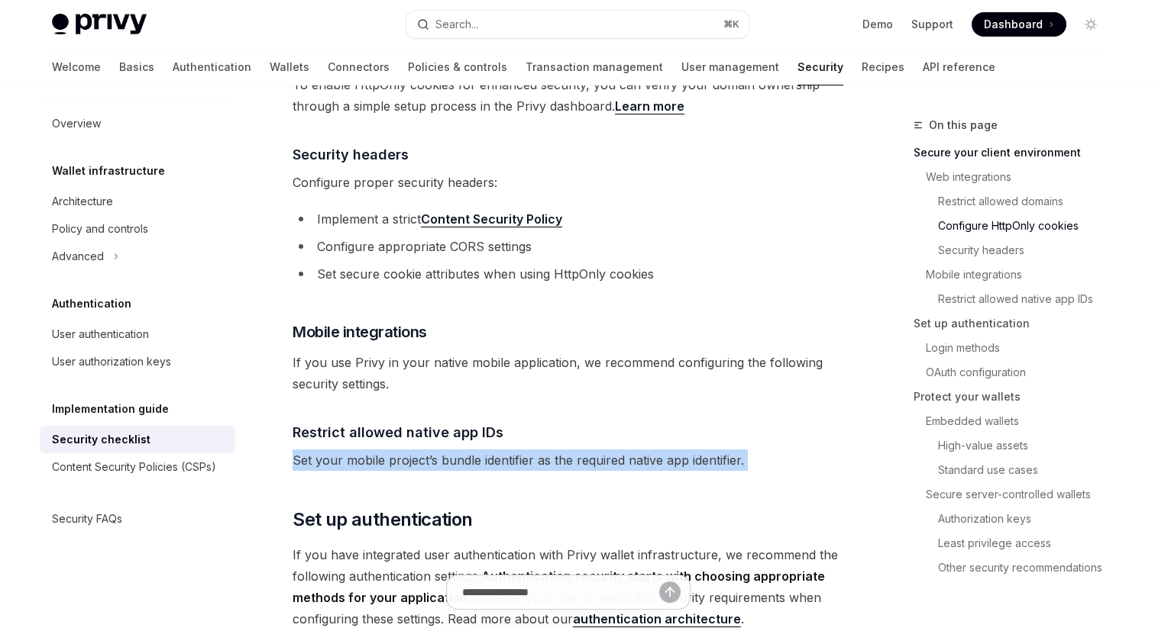
click at [415, 450] on span "Set your mobile project’s bundle identifier as the required native app identifi…" at bounding box center [567, 460] width 551 height 21
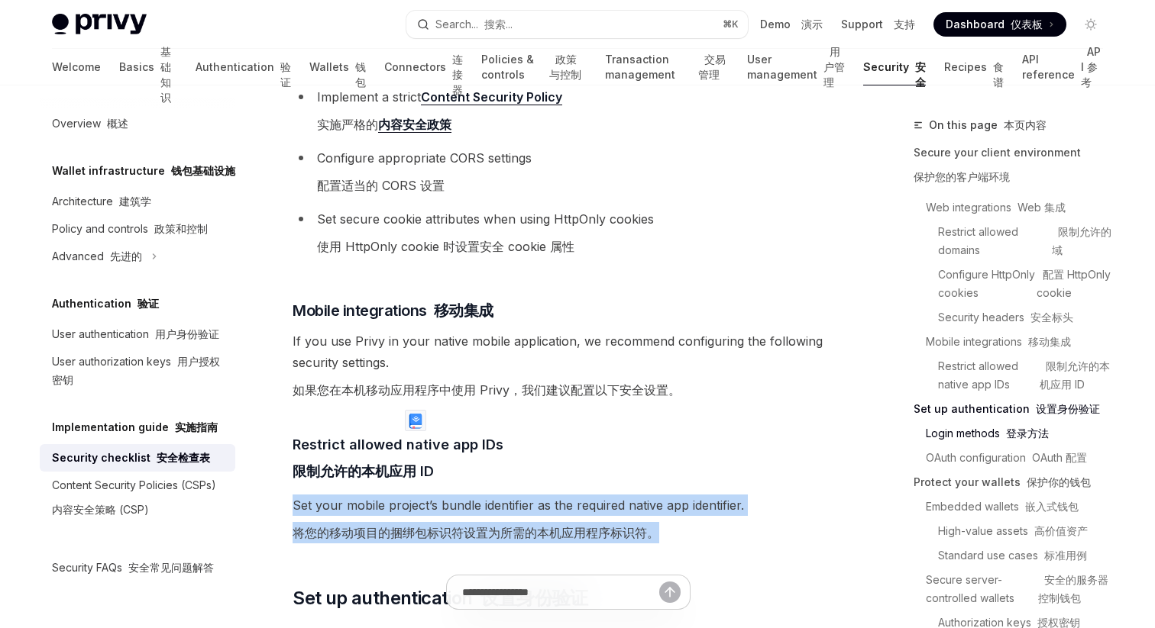
scroll to position [1519, 0]
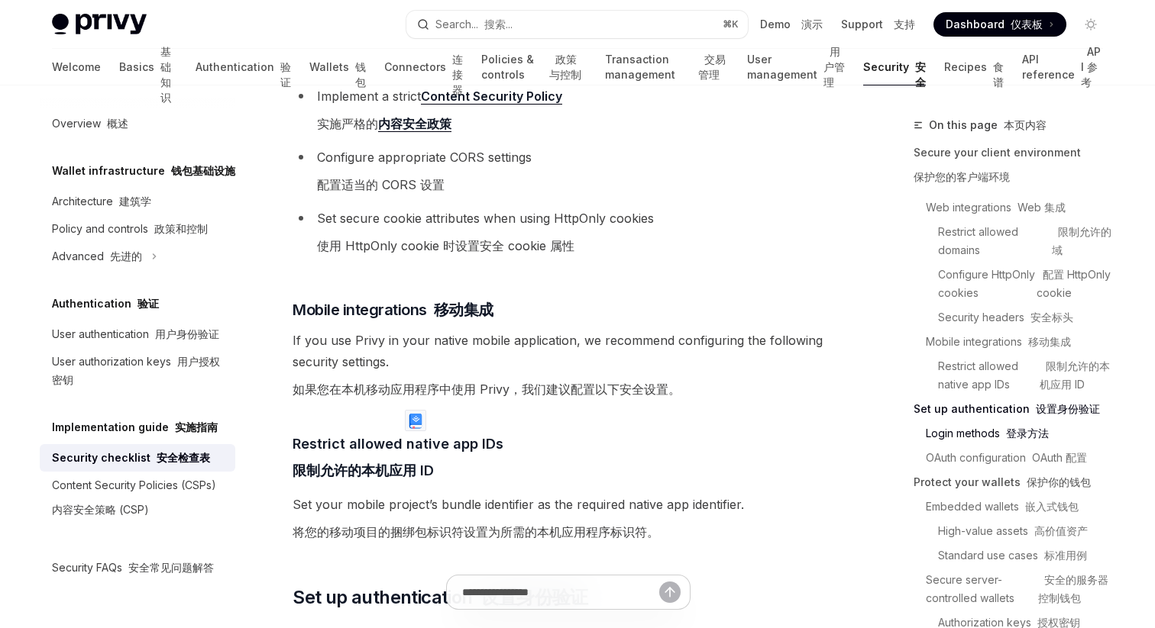
click at [437, 379] on font "如果您在本机移动应用程序中使用 Privy，我们建议配置以下安全设置。" at bounding box center [486, 389] width 388 height 21
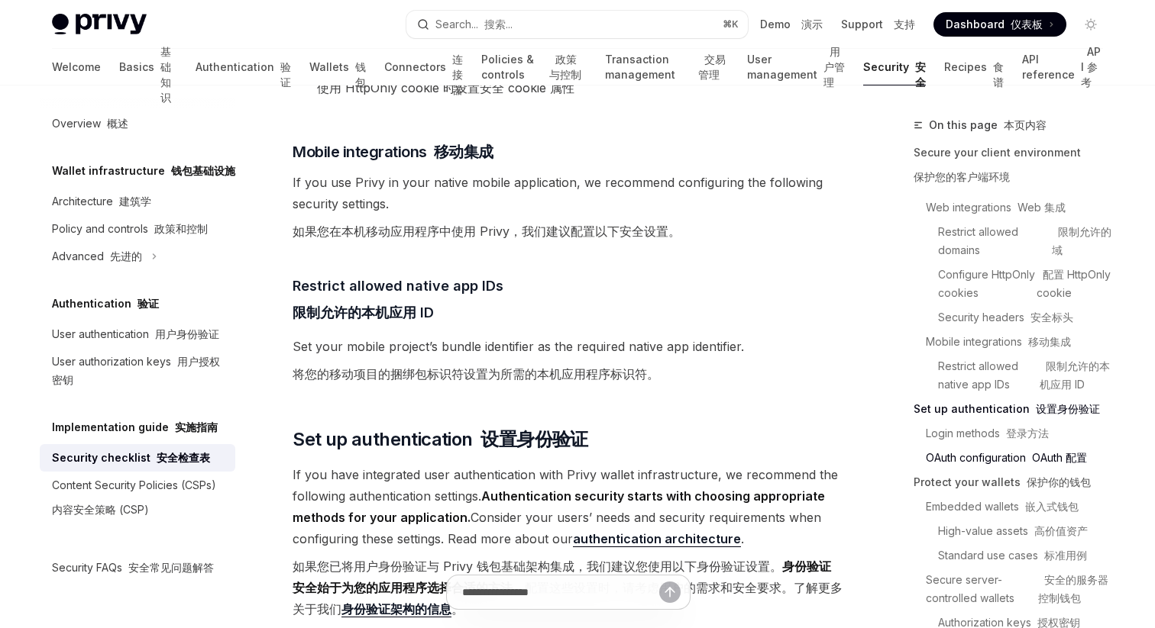
scroll to position [1686, 0]
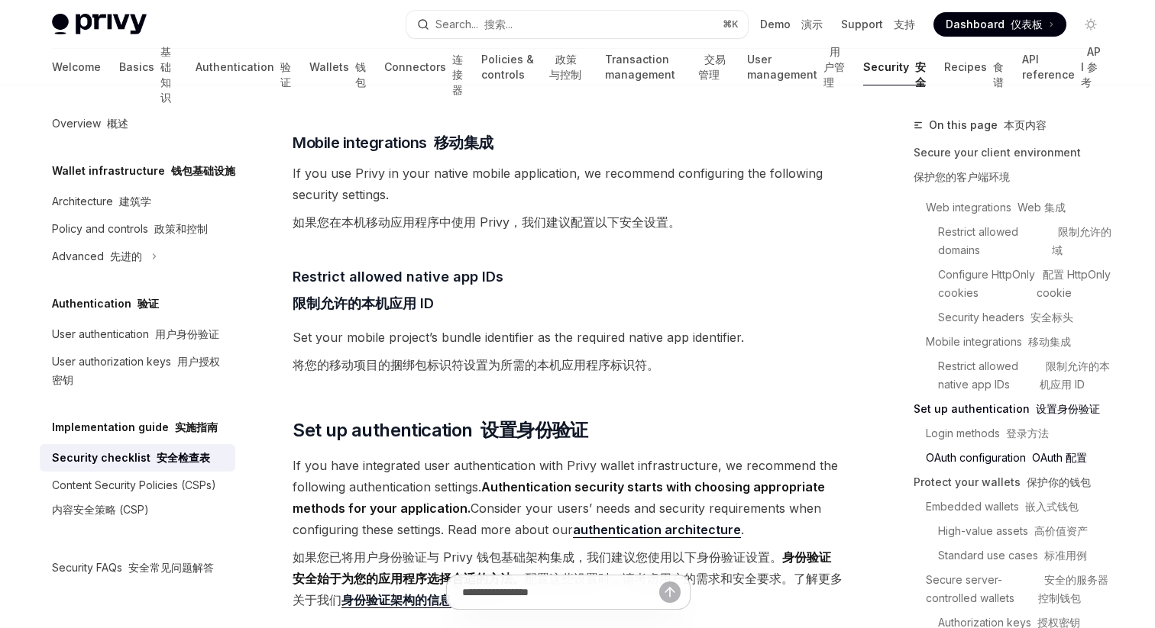
click at [429, 357] on font "将您的移动项目的捆绑包标识符设置为所需的本机应用程序标识符。" at bounding box center [475, 364] width 367 height 15
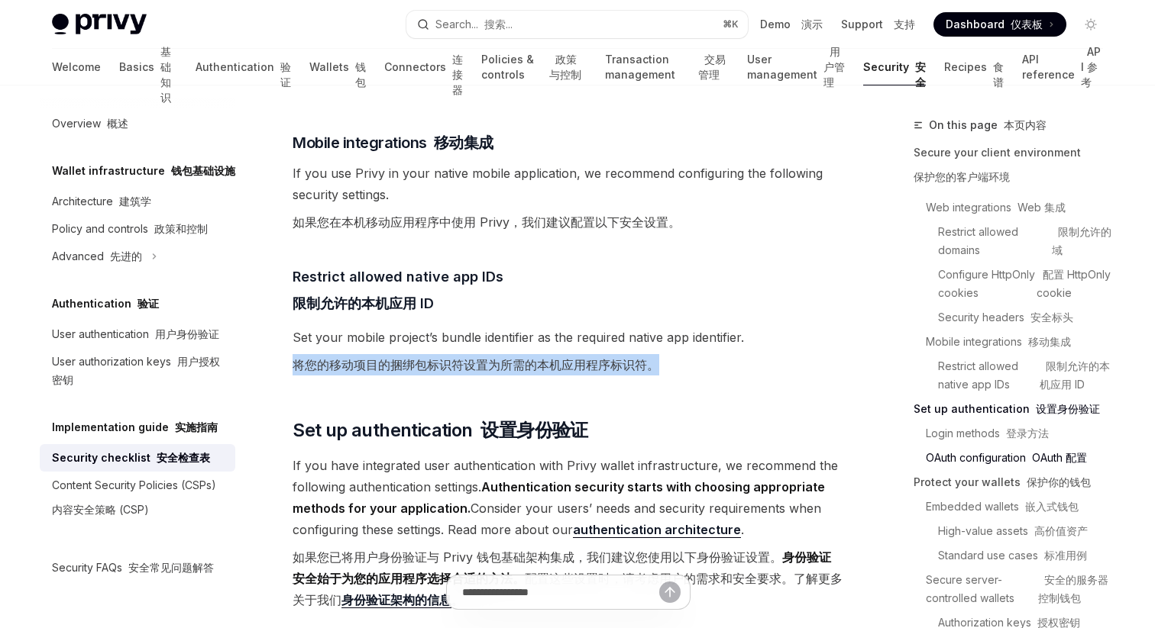
click at [429, 357] on font "将您的移动项目的捆绑包标识符设置为所需的本机应用程序标识符。" at bounding box center [475, 364] width 367 height 15
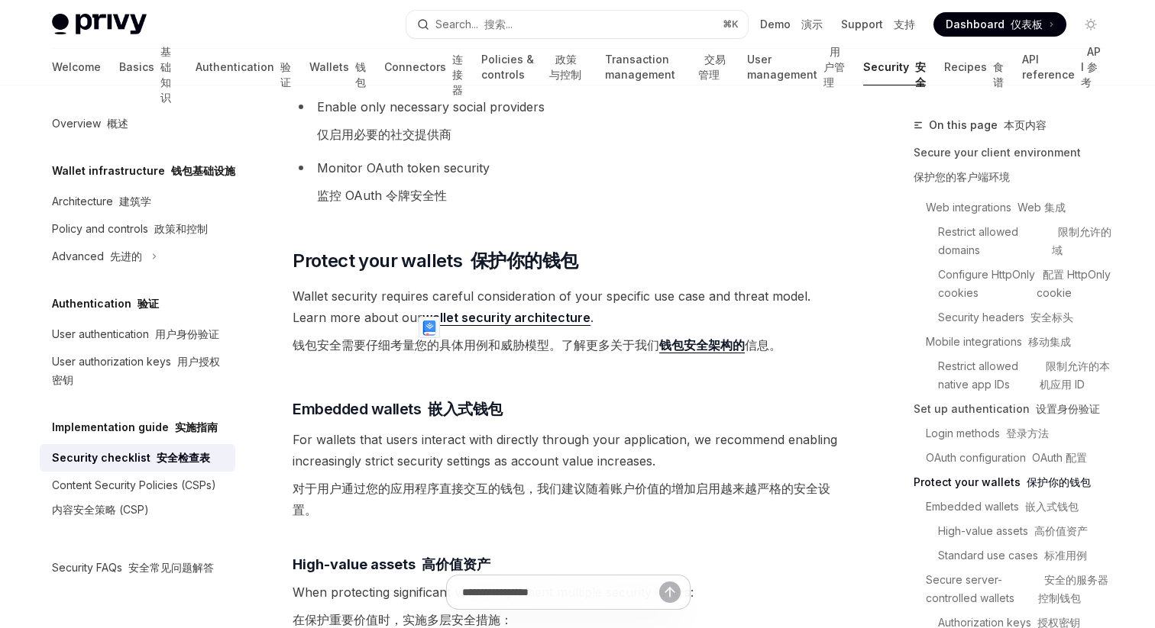
scroll to position [2937, 0]
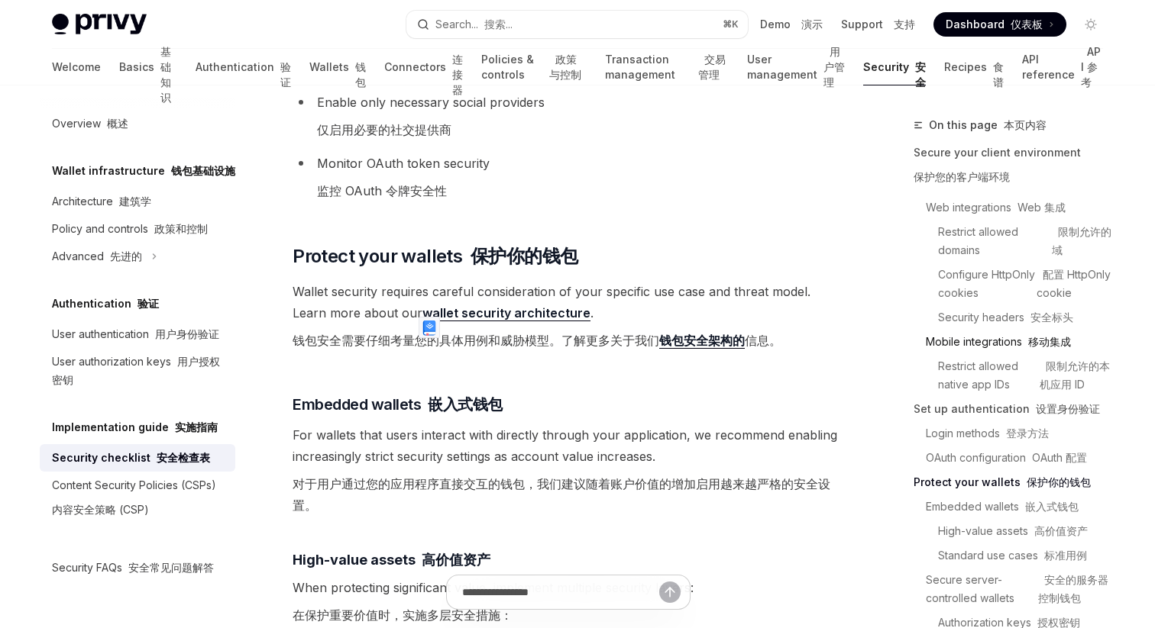
click at [967, 344] on link "Mobile integrations 移动集成" at bounding box center [1014, 342] width 202 height 24
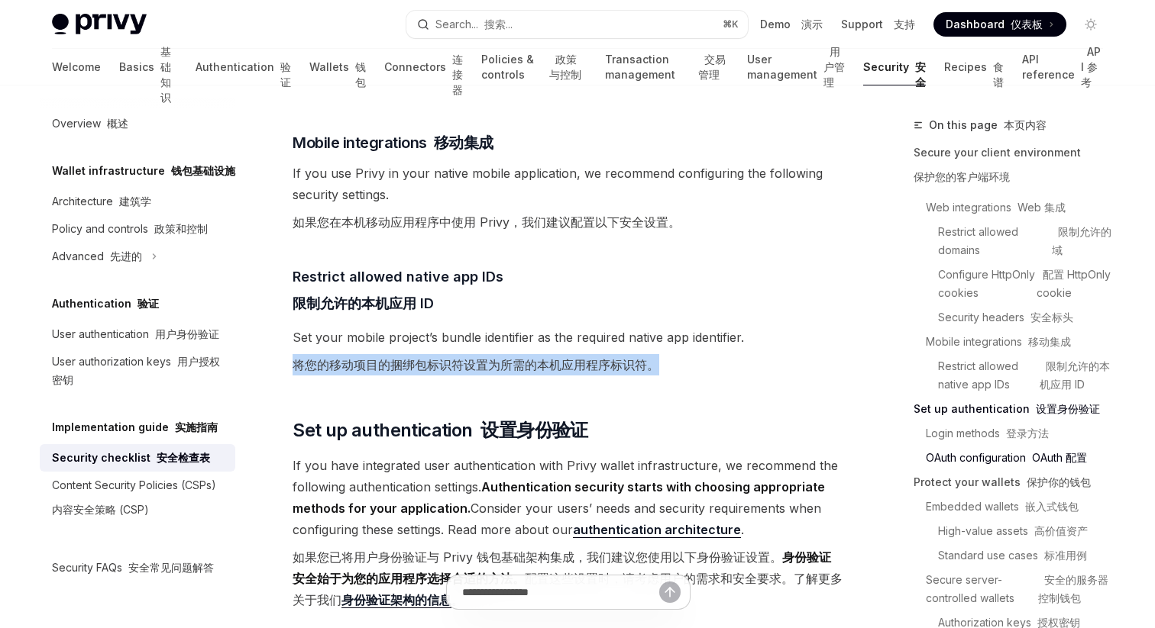
scroll to position [1681, 0]
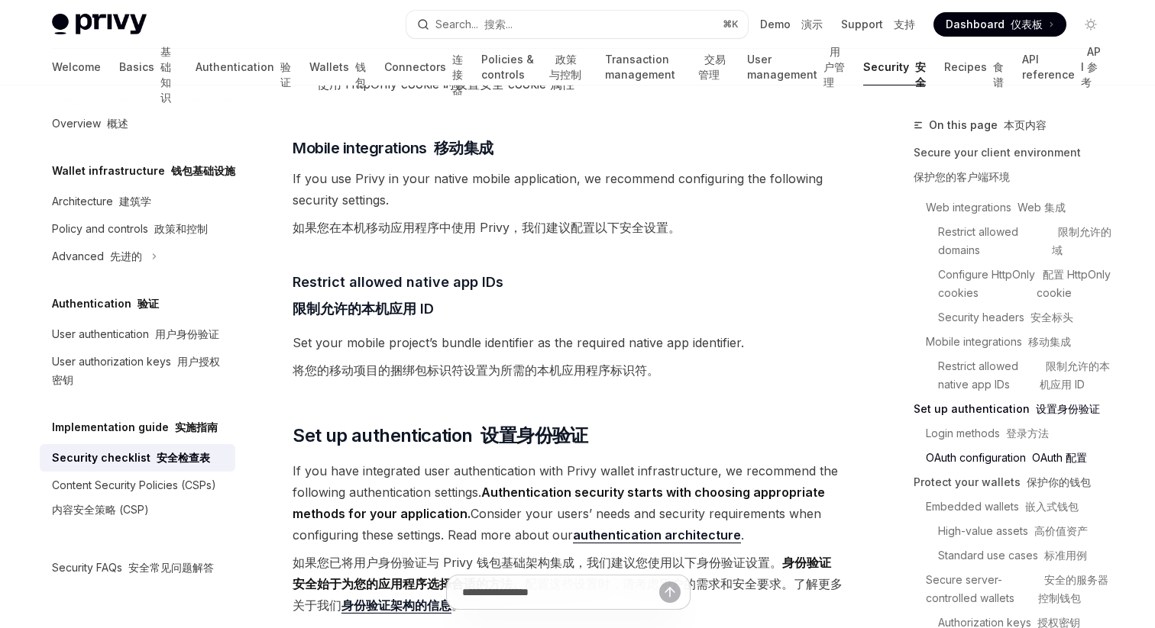
click at [433, 363] on font "将您的移动项目的捆绑包标识符设置为所需的本机应用程序标识符。" at bounding box center [475, 370] width 367 height 15
click at [412, 332] on span "Set your mobile project’s bundle identifier as the required native app identifi…" at bounding box center [567, 359] width 551 height 55
click at [708, 332] on span "Set your mobile project’s bundle identifier as the required native app identifi…" at bounding box center [567, 359] width 551 height 55
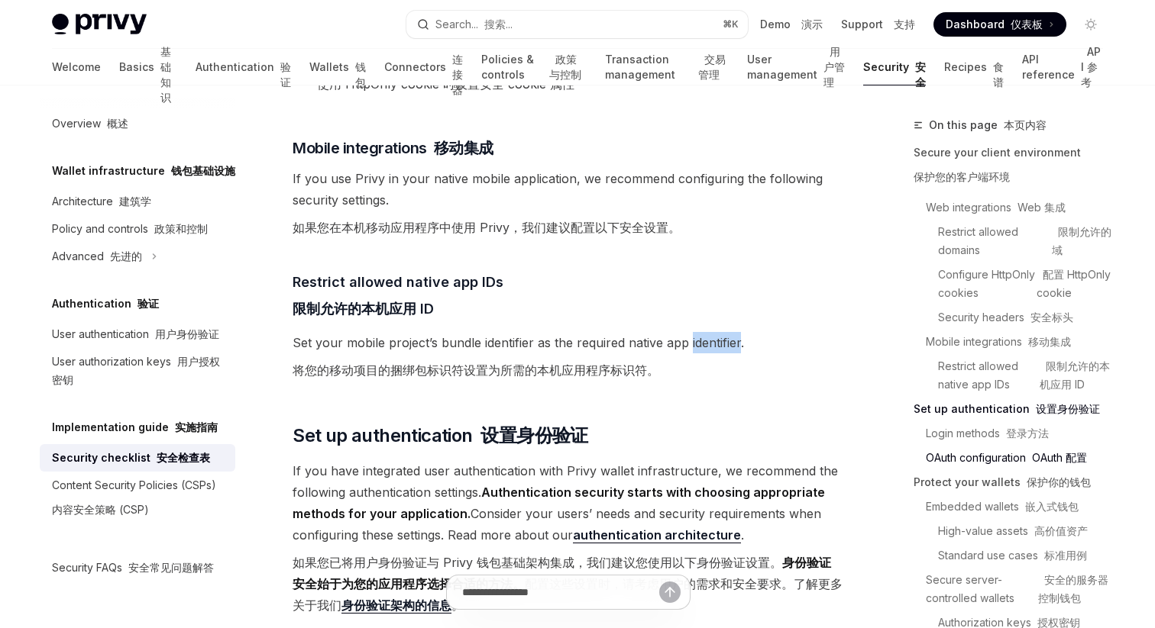
click at [708, 332] on span "Set your mobile project’s bundle identifier as the required native app identifi…" at bounding box center [567, 359] width 551 height 55
copy span "identifier"
click at [600, 21] on button "Search... 搜索... ⌘ K" at bounding box center [577, 24] width 342 height 27
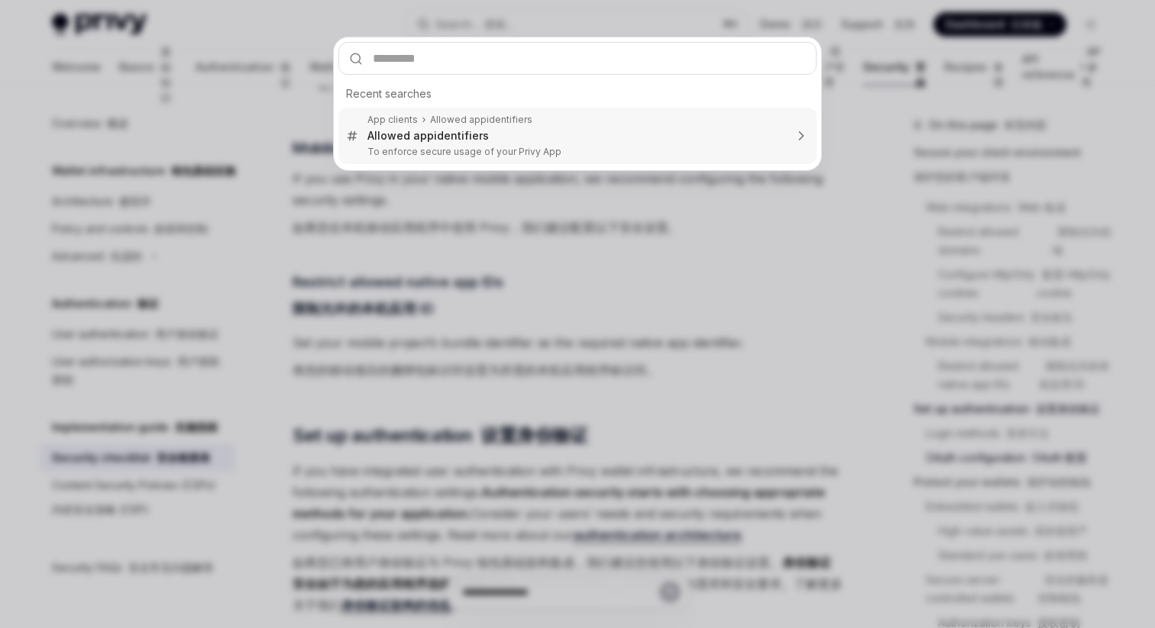
type textarea "*"
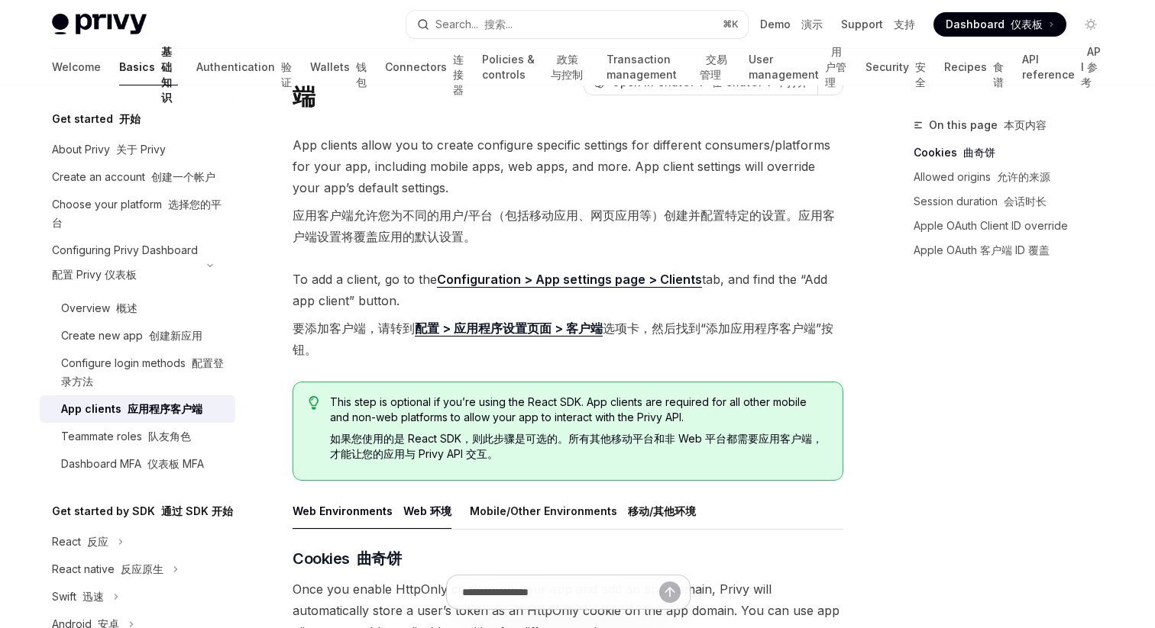
click at [633, 272] on link "Configuration > App settings page > Clients" at bounding box center [569, 280] width 265 height 16
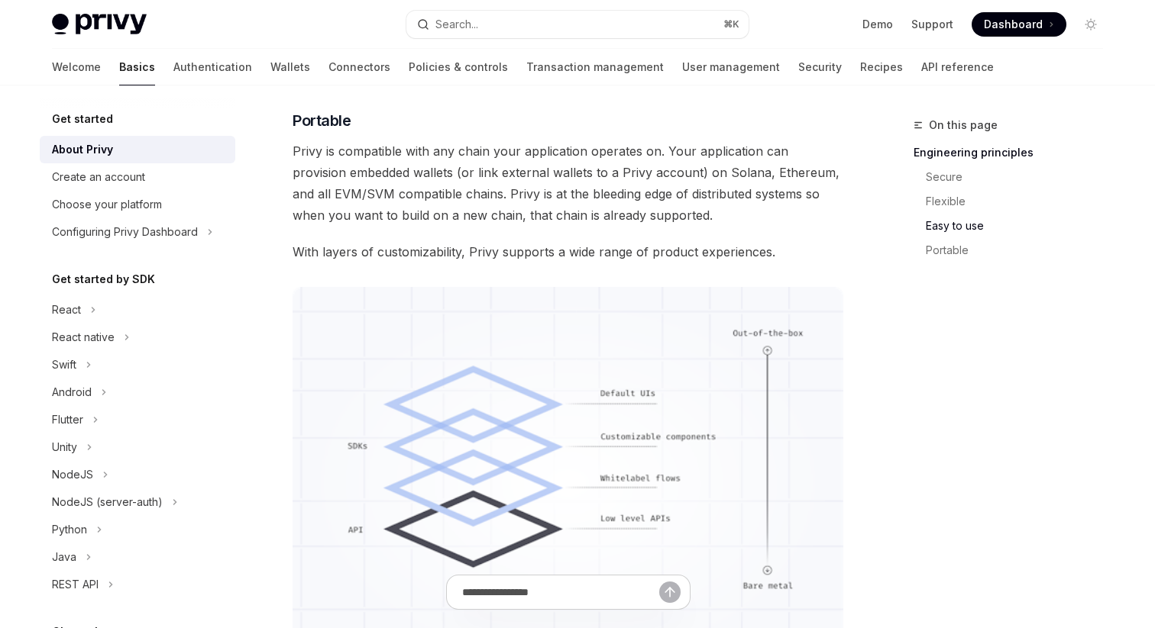
scroll to position [1093, 0]
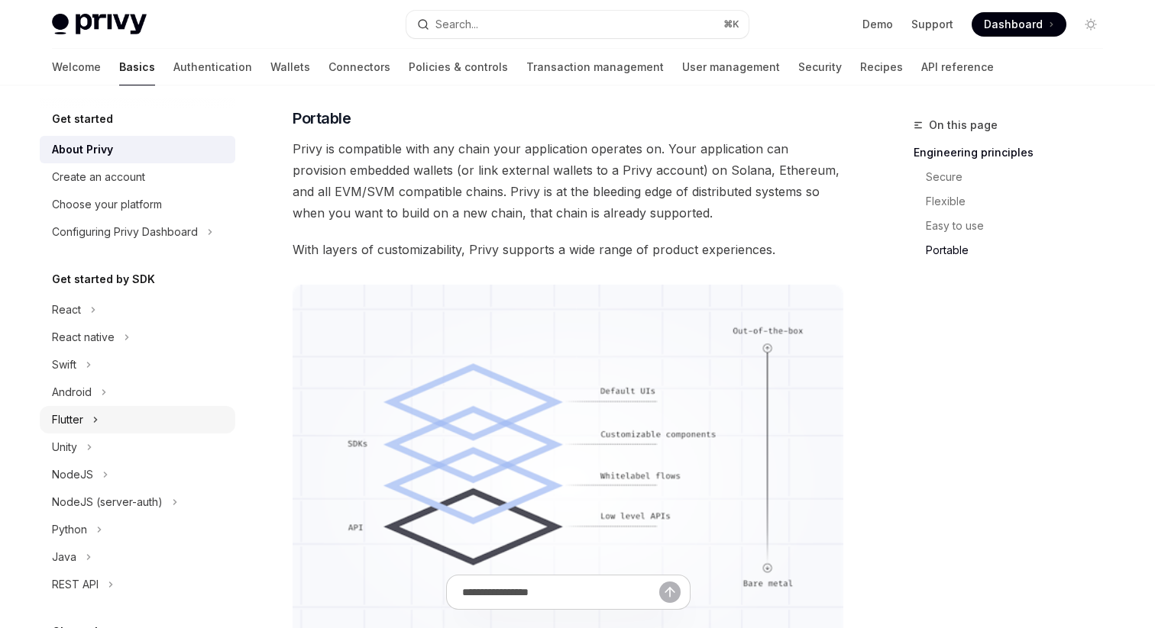
click at [73, 421] on div "Flutter" at bounding box center [67, 420] width 31 height 18
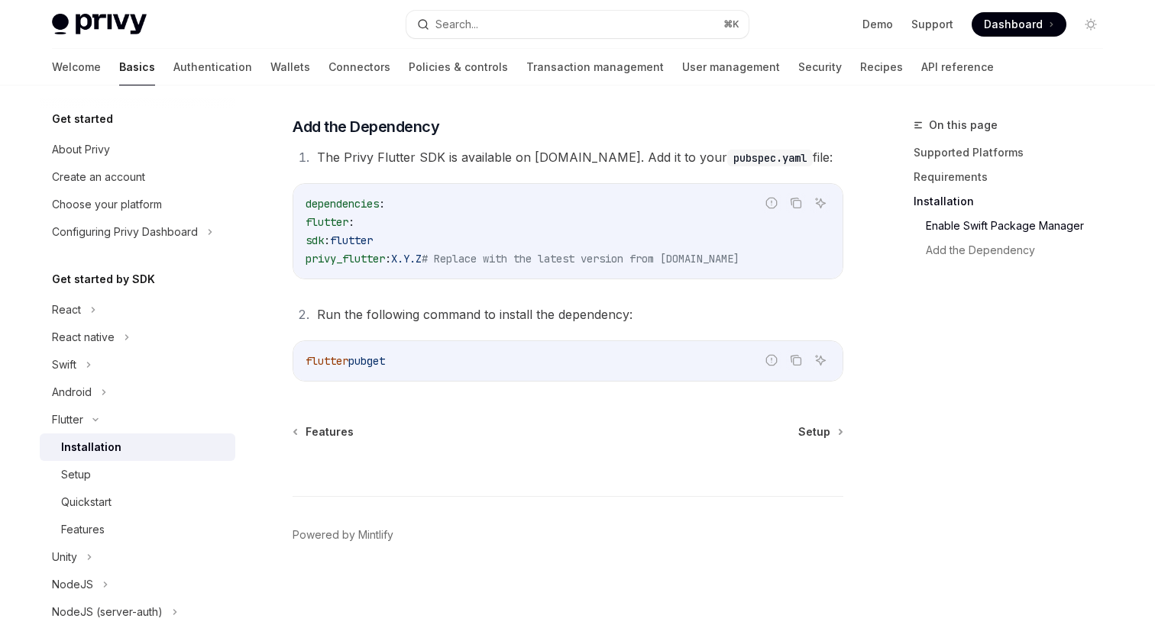
scroll to position [666, 0]
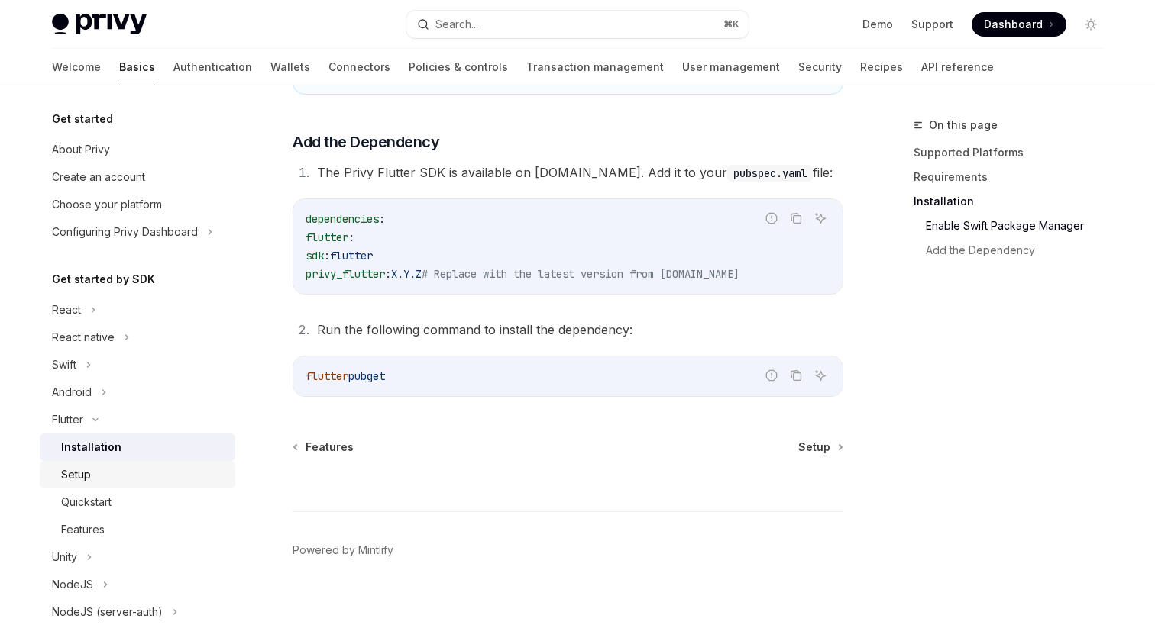
click at [141, 470] on div "Setup" at bounding box center [143, 475] width 165 height 18
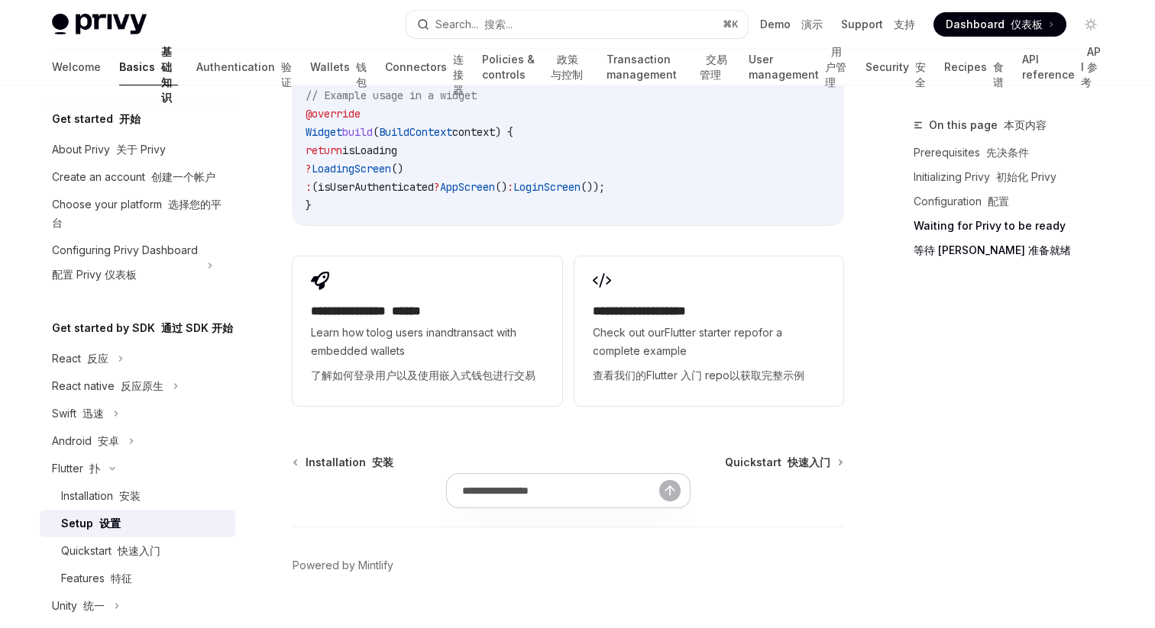
scroll to position [2355, 0]
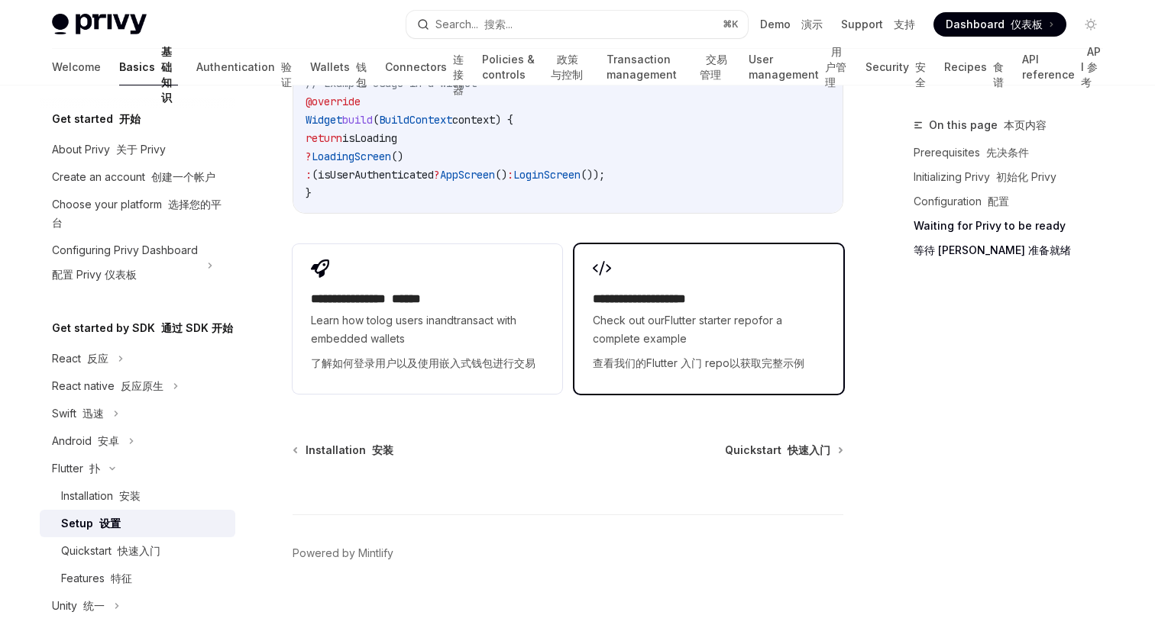
click at [696, 321] on span "Check out our Flutter starter repo for a complete example 查看我们的 Flutter 入门 repo…" at bounding box center [709, 345] width 232 height 67
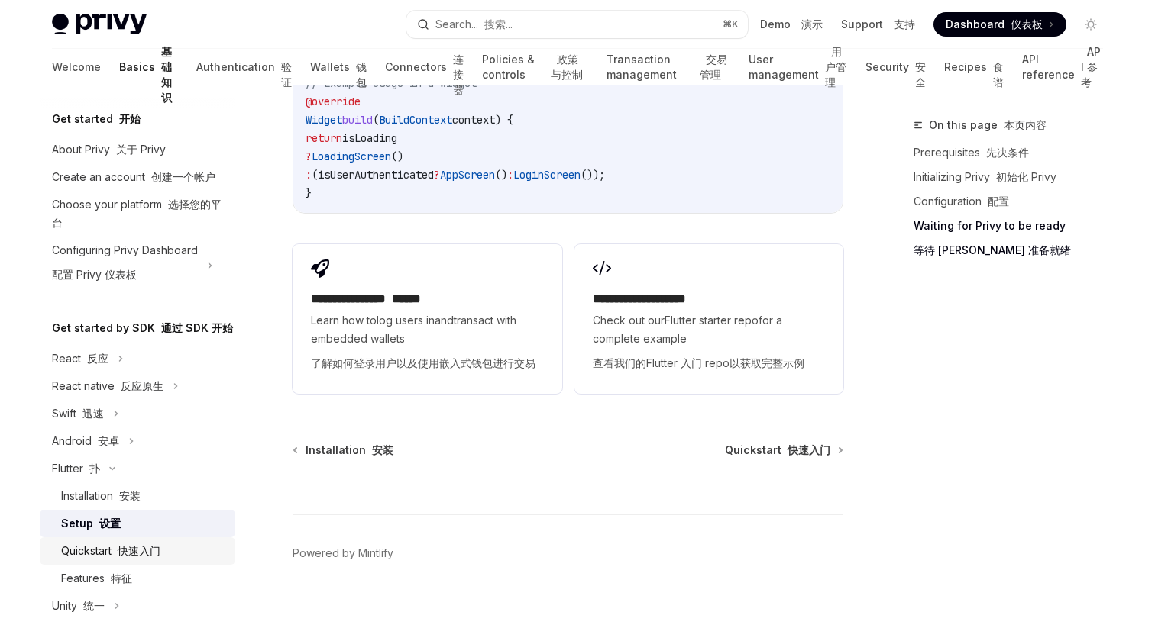
click at [92, 540] on link "Quickstart 快速入门" at bounding box center [137, 551] width 195 height 27
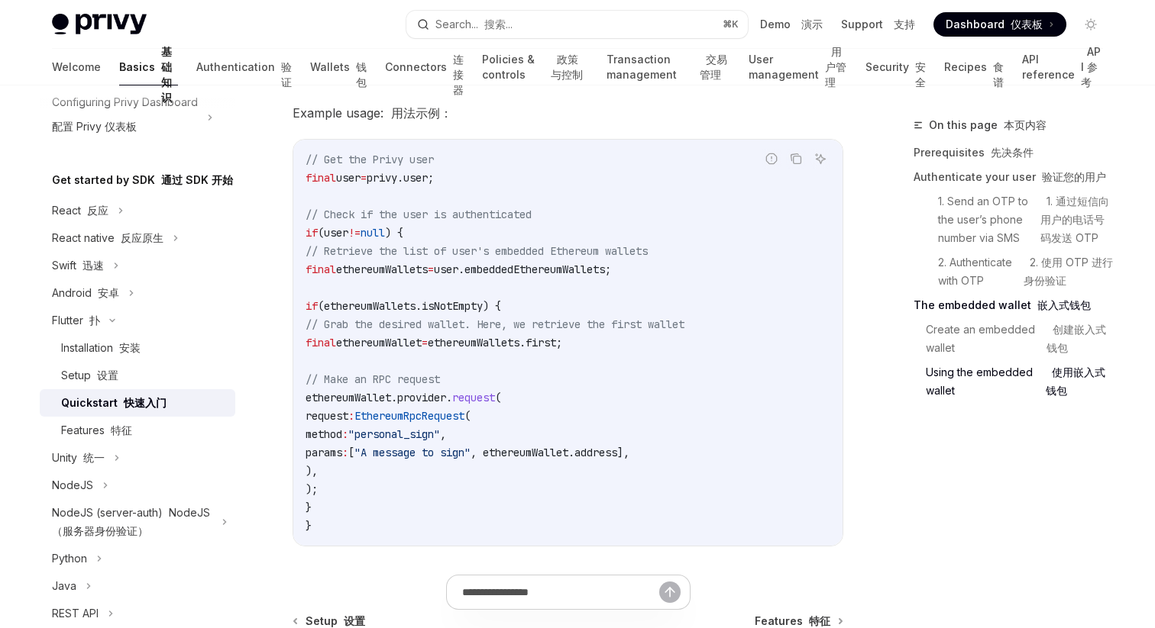
scroll to position [4098, 0]
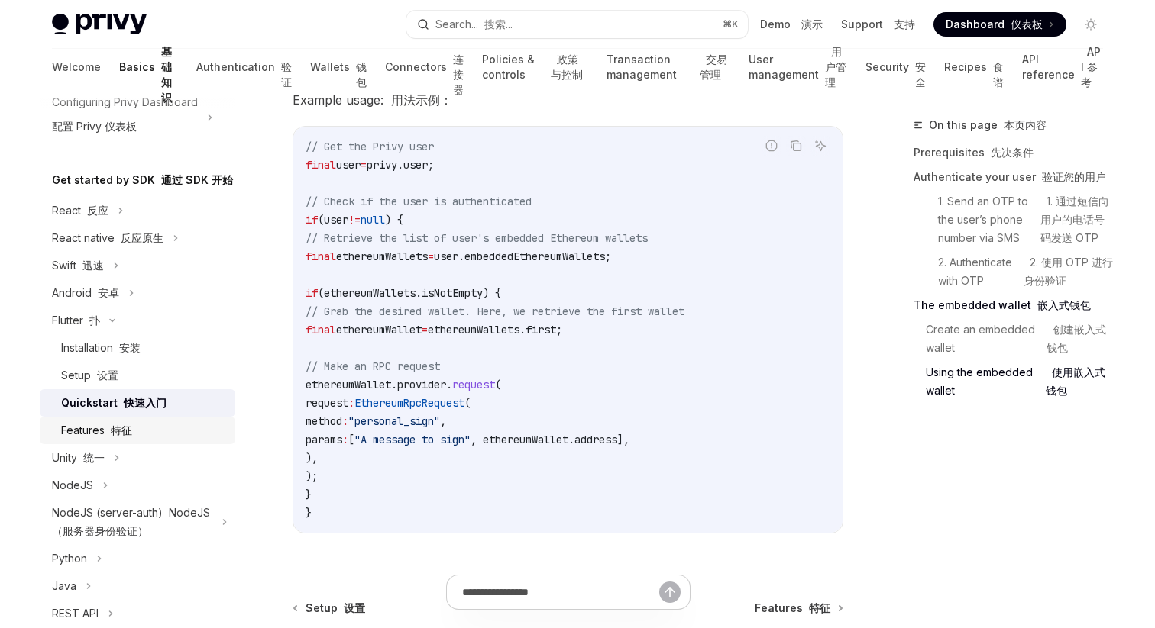
click at [124, 432] on font "特征" at bounding box center [121, 430] width 21 height 13
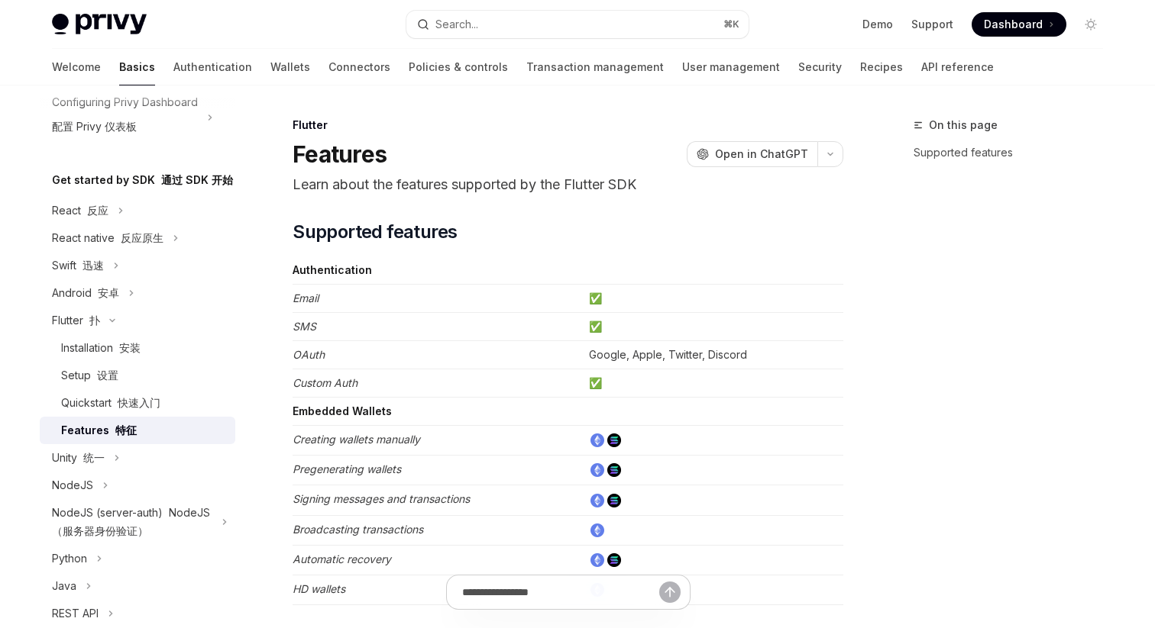
type textarea "*"
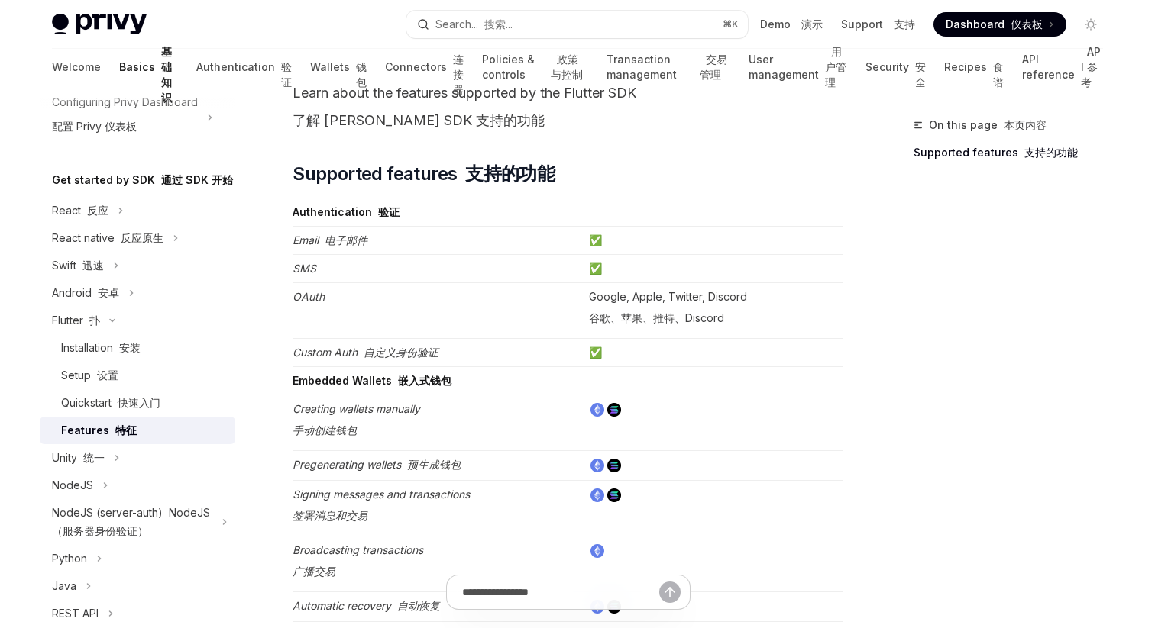
scroll to position [124, 0]
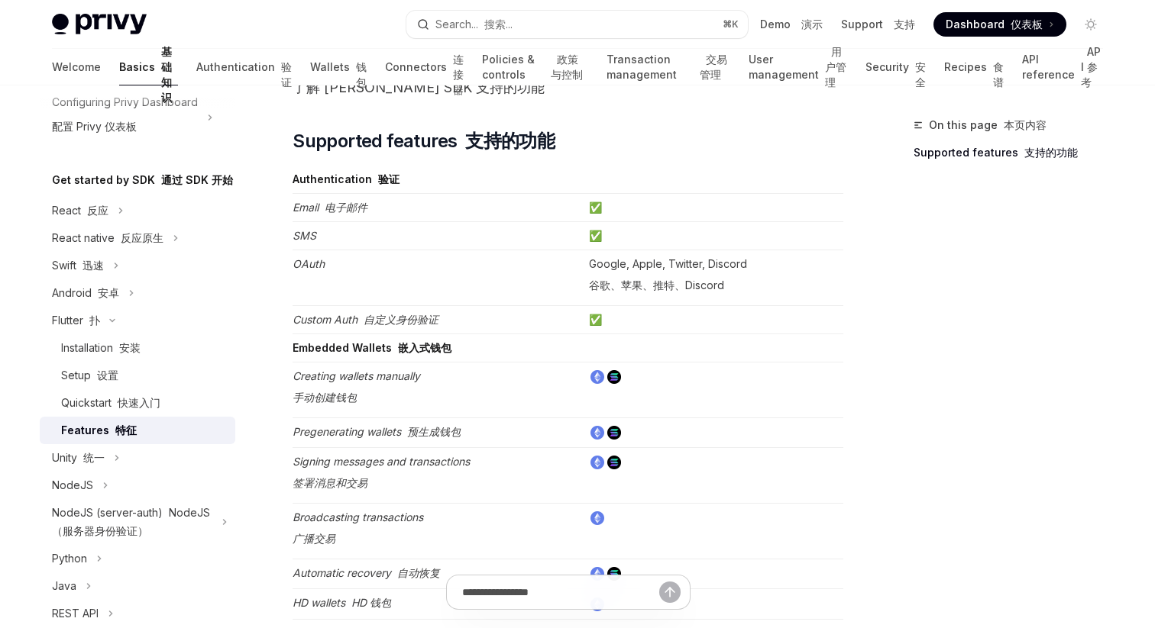
click at [600, 378] on img at bounding box center [597, 377] width 14 height 14
click at [504, 462] on td "Signing messages and transactions 签署消息和交易" at bounding box center [437, 476] width 290 height 56
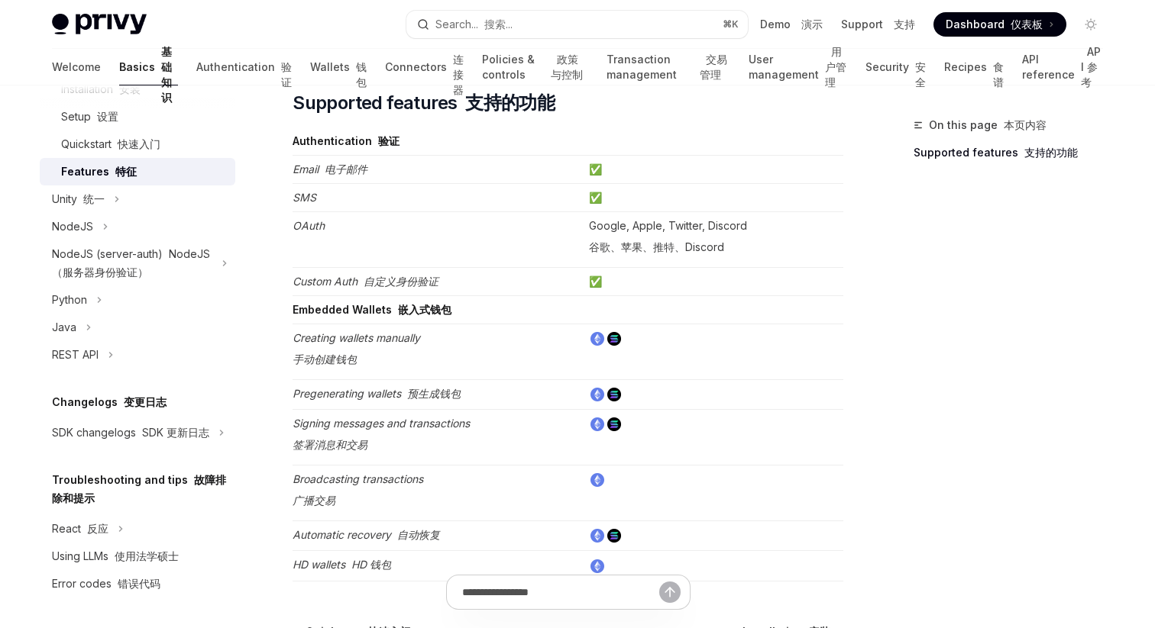
scroll to position [172, 0]
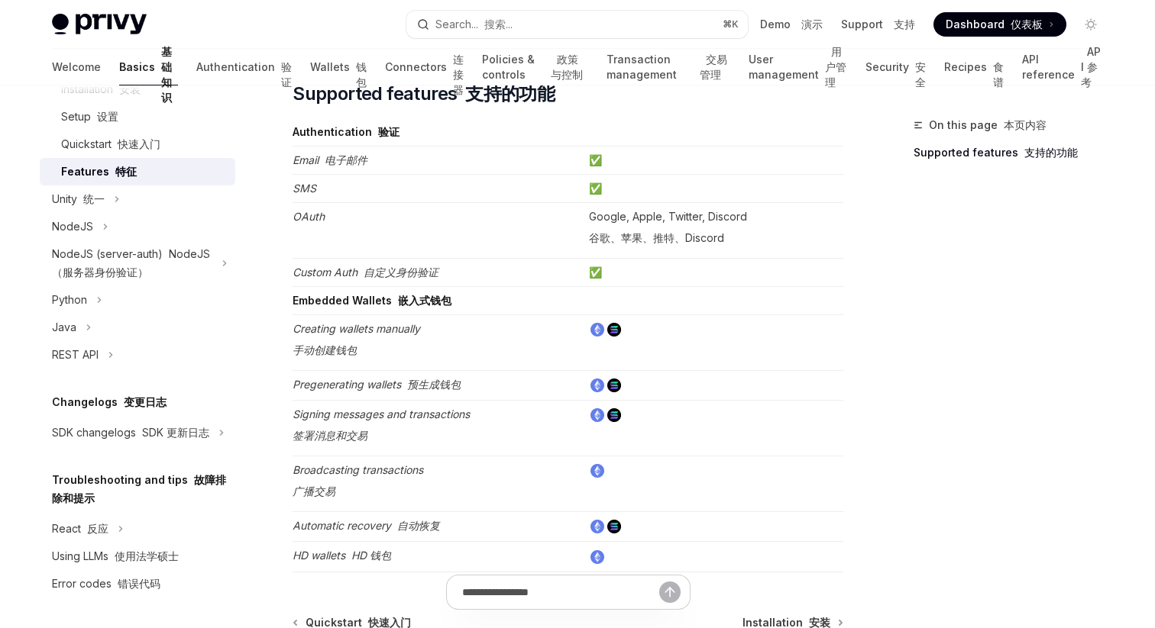
click at [401, 335] on td "Creating wallets manually 手动创建钱包" at bounding box center [437, 343] width 290 height 56
click at [400, 328] on em "Creating wallets manually 手动创建钱包" at bounding box center [356, 339] width 128 height 34
click at [402, 389] on font at bounding box center [404, 384] width 6 height 13
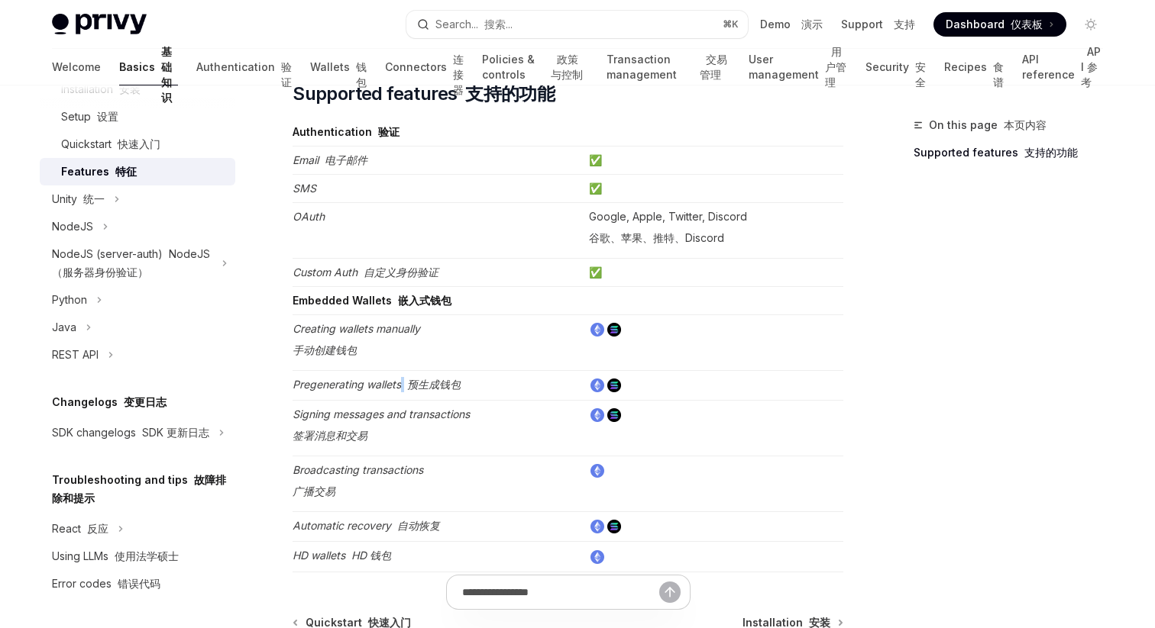
click at [402, 389] on font at bounding box center [404, 384] width 6 height 13
click at [400, 405] on td "Signing messages and transactions 签署消息和交易" at bounding box center [437, 429] width 290 height 56
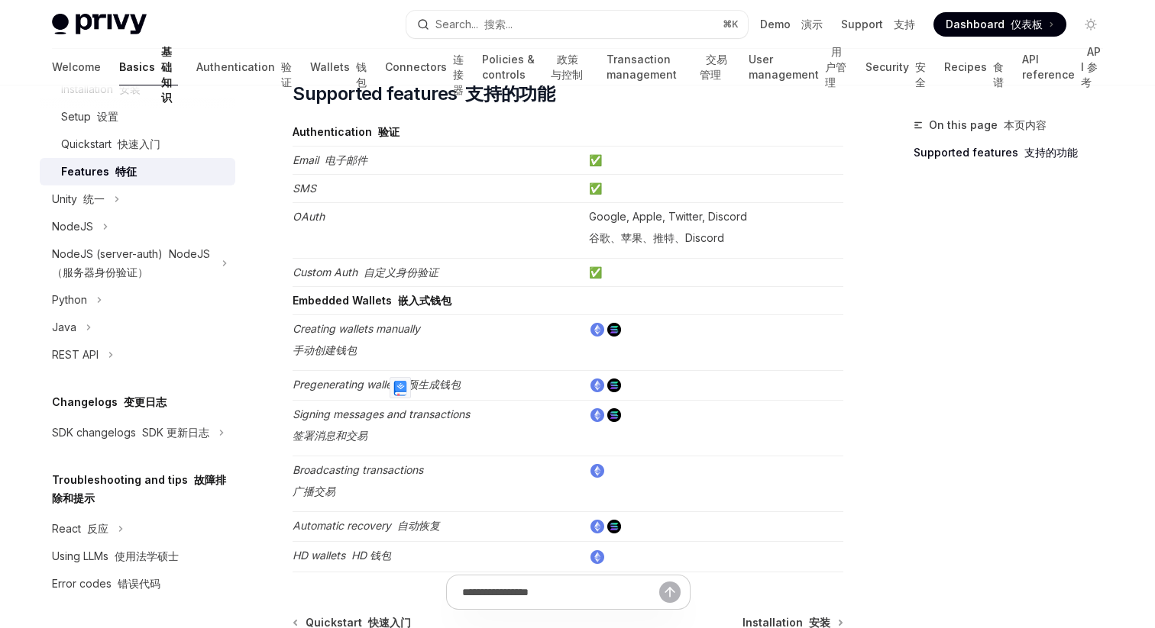
click at [383, 468] on em "Broadcasting transactions 广播交易" at bounding box center [357, 481] width 131 height 34
click at [377, 524] on em "Automatic recovery 自动恢复" at bounding box center [365, 525] width 147 height 13
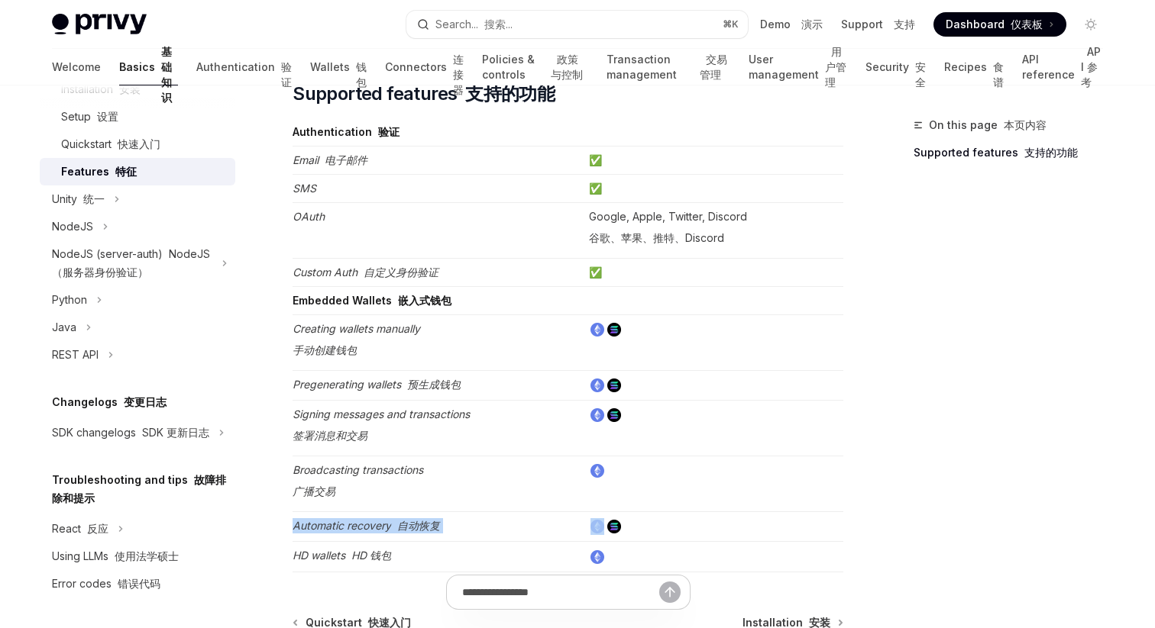
click at [377, 524] on em "Automatic recovery 自动恢复" at bounding box center [365, 525] width 147 height 13
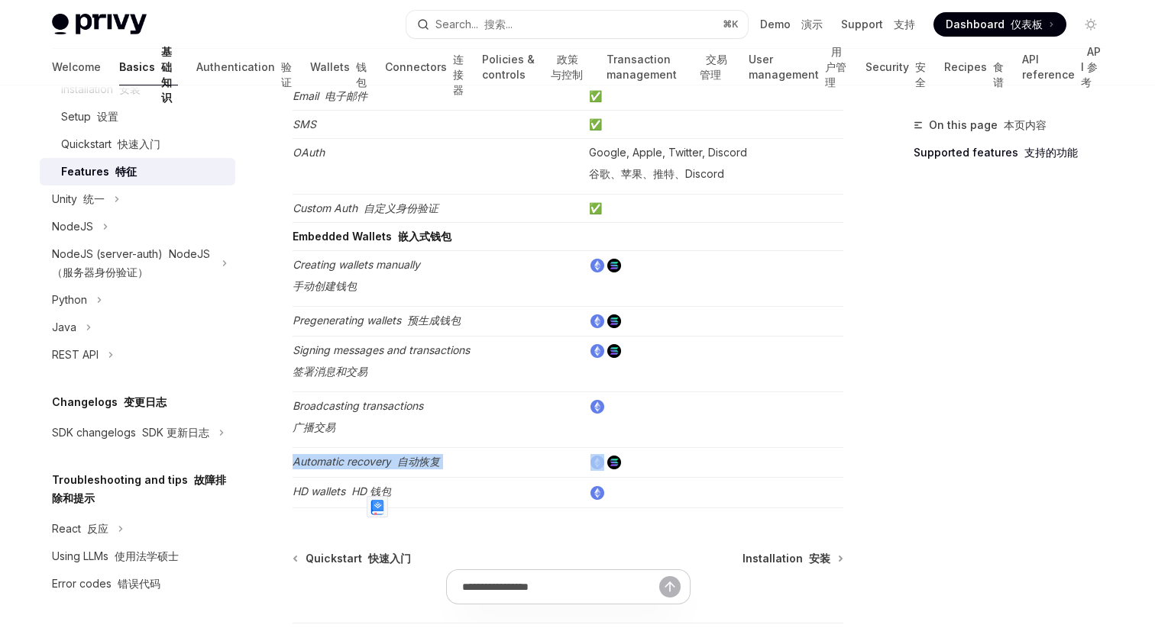
scroll to position [267, 0]
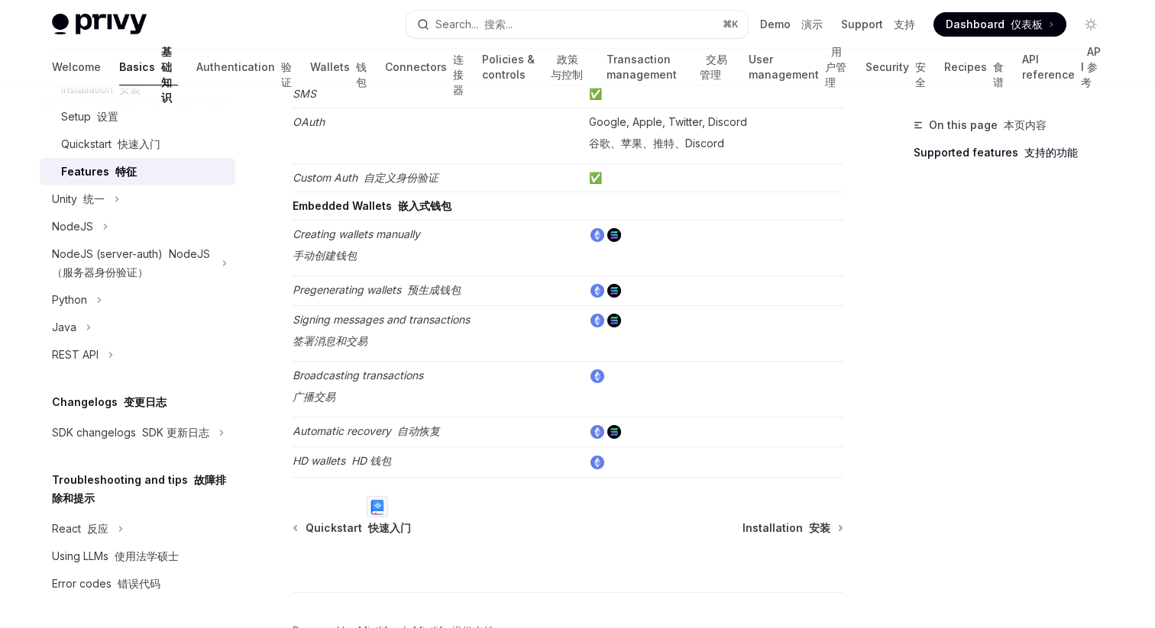
click at [375, 463] on font "HD 钱包" at bounding box center [371, 460] width 40 height 13
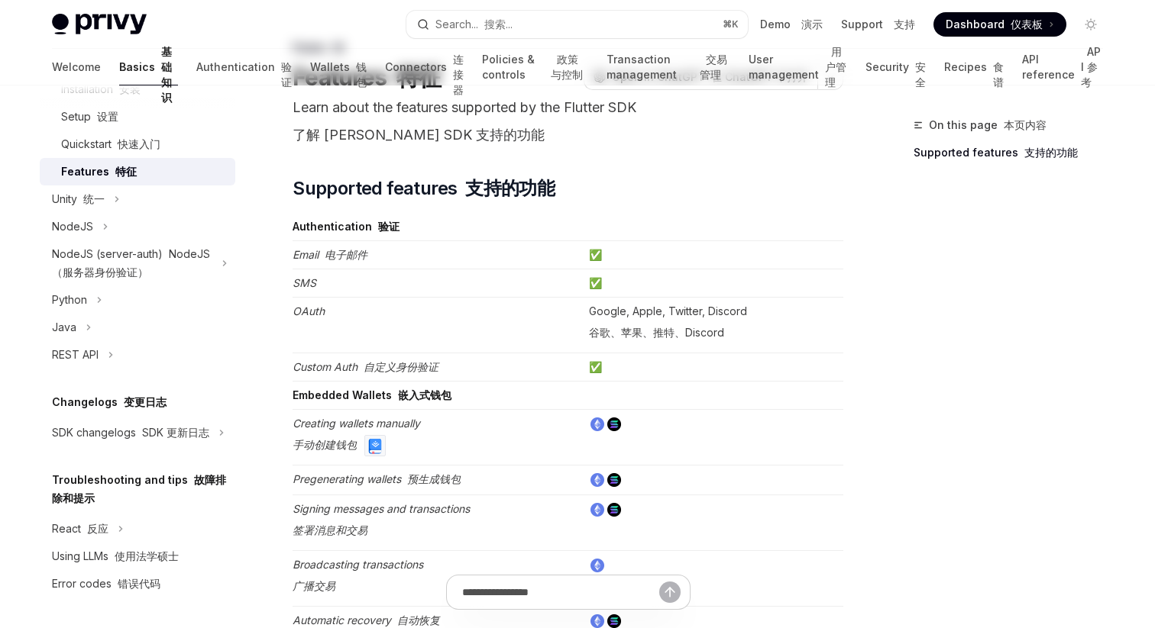
scroll to position [0, 0]
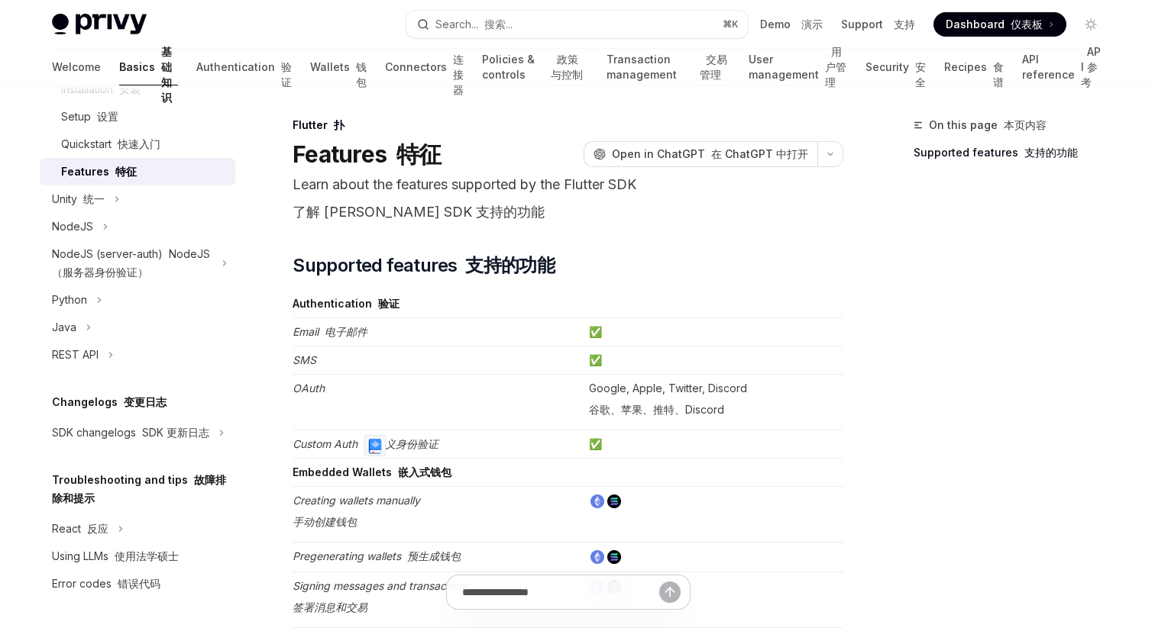
click at [403, 460] on td "Embedded Wallets 嵌入式钱包" at bounding box center [437, 473] width 290 height 28
click at [371, 447] on font "自定义身份验证" at bounding box center [400, 444] width 75 height 13
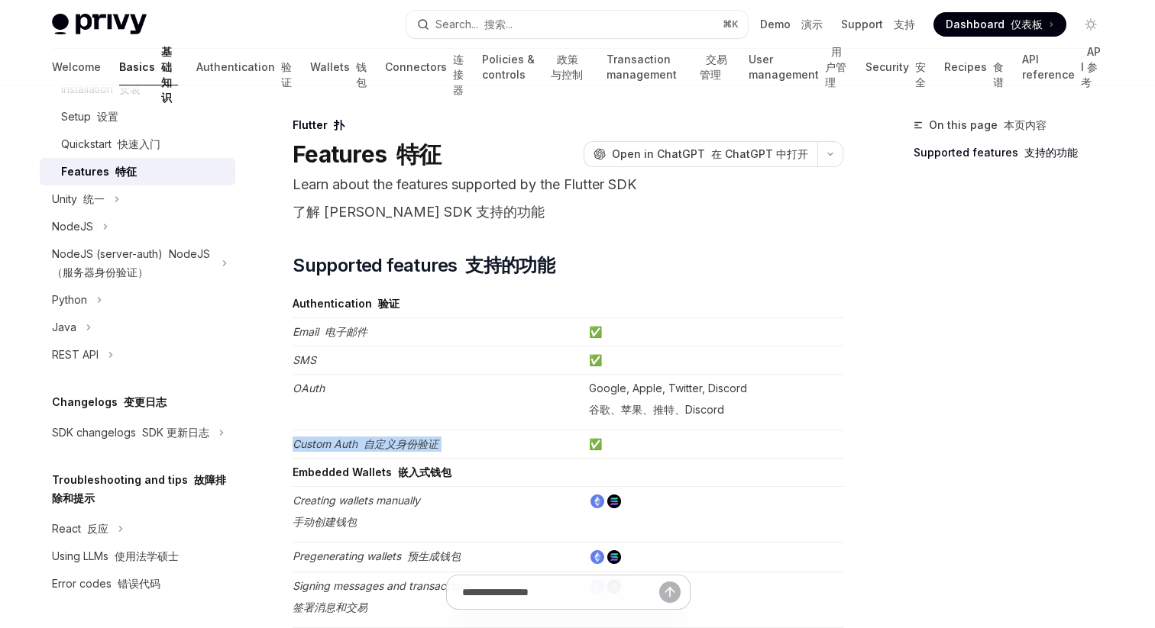
click at [371, 447] on font "自定义身份验证" at bounding box center [400, 444] width 75 height 13
click at [415, 448] on font "自定义身份验证" at bounding box center [400, 444] width 75 height 13
click at [380, 447] on font "自定义身份验证" at bounding box center [400, 444] width 75 height 13
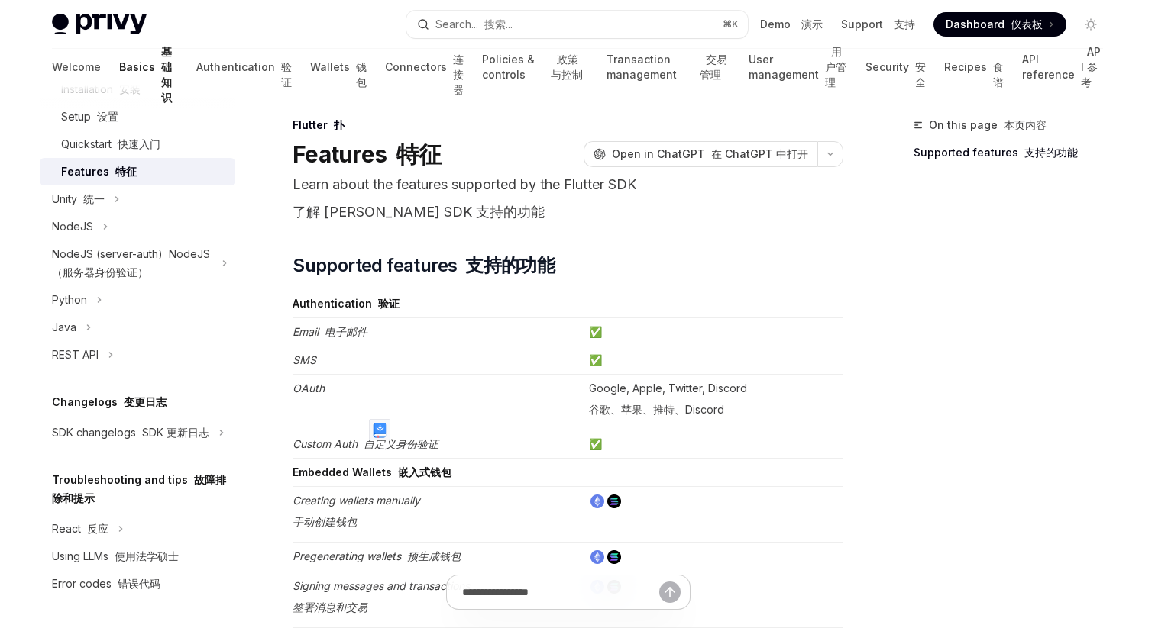
click at [420, 459] on td "Embedded Wallets 嵌入式钱包" at bounding box center [437, 473] width 290 height 28
click at [420, 464] on td "Embedded Wallets 嵌入式钱包" at bounding box center [437, 473] width 290 height 28
click at [383, 437] on td "Custom Auth 自定义身份验证" at bounding box center [437, 445] width 290 height 28
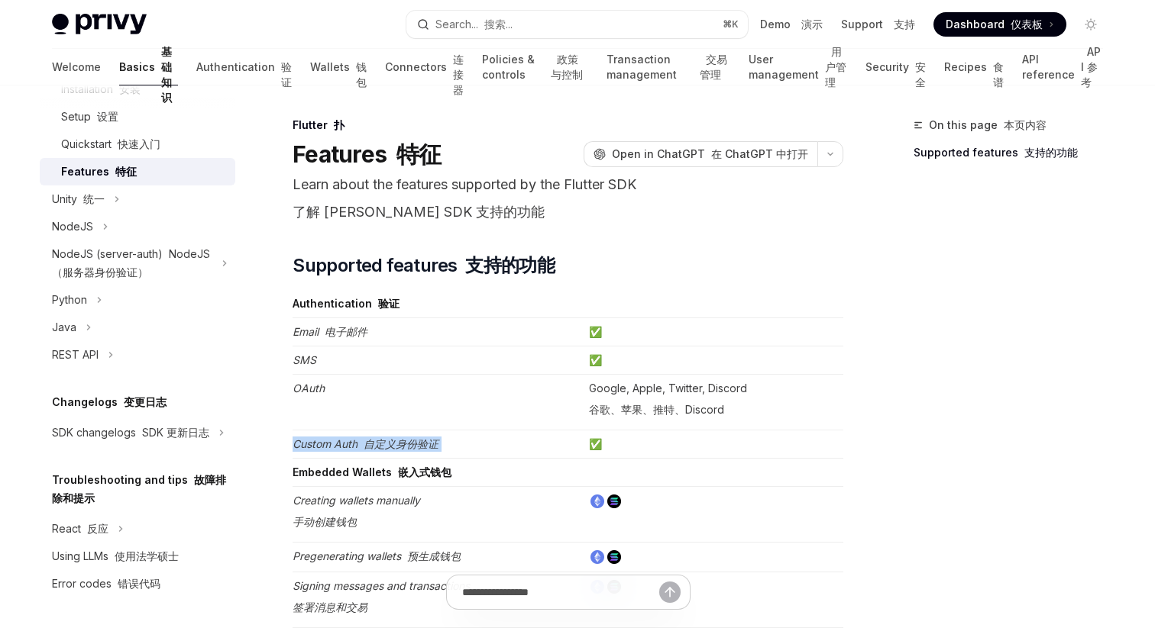
click at [383, 437] on td "Custom Auth 自定义身份验证" at bounding box center [437, 445] width 290 height 28
click at [383, 440] on font "自定义身份验证" at bounding box center [400, 444] width 75 height 13
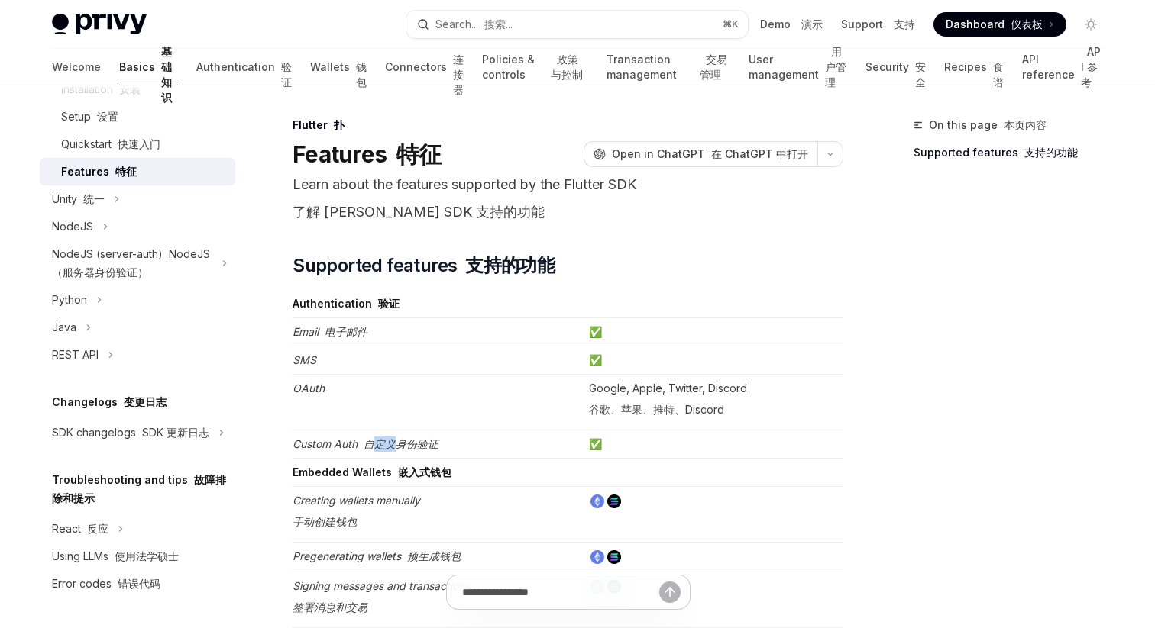
click at [383, 440] on font "自定义身份验证" at bounding box center [400, 444] width 75 height 13
